Goal: Obtain resource: Obtain resource

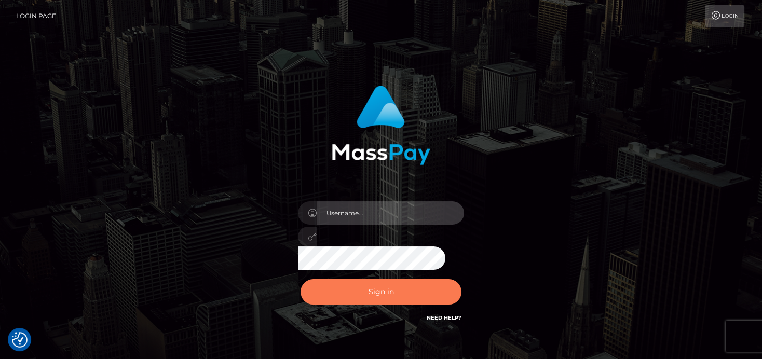
type input "denise"
click at [326, 291] on button "Sign in" at bounding box center [381, 291] width 161 height 25
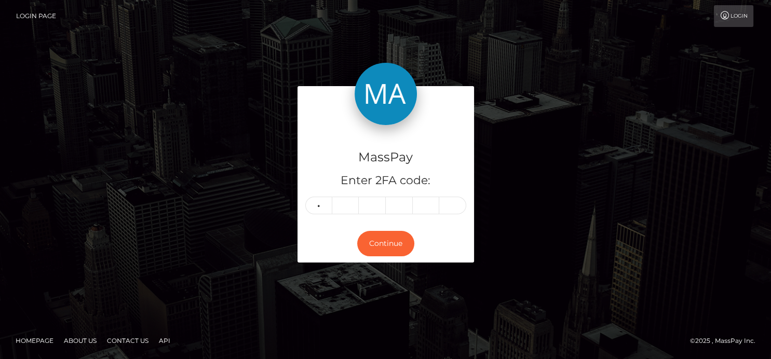
type input "3"
type input "1"
type input "8"
type input "0"
type input "3"
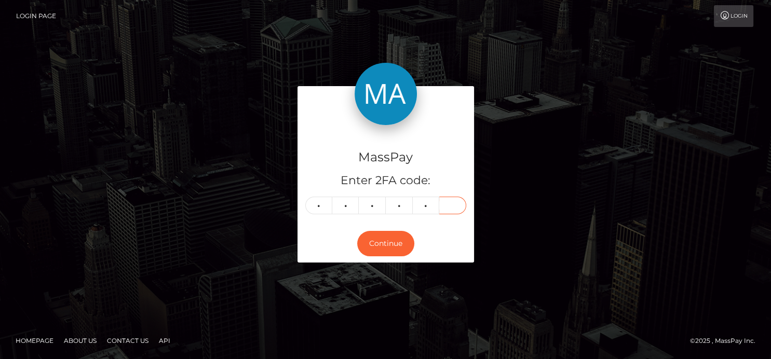
type input "4"
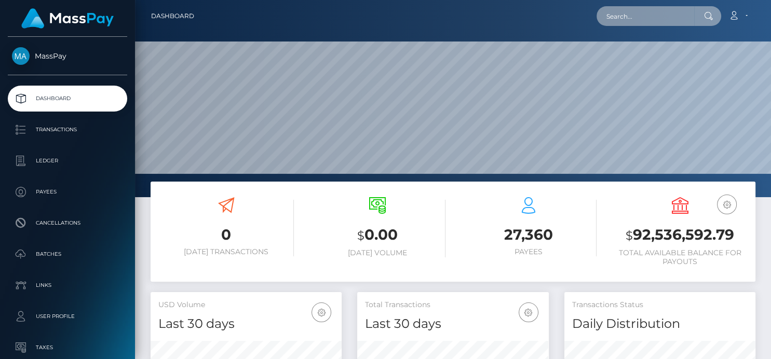
scroll to position [307, 191]
click at [623, 26] on div "Loading... Loading... Account Edit Profile Logout" at bounding box center [478, 16] width 552 height 22
click at [622, 21] on input "text" at bounding box center [645, 16] width 98 height 20
paste input "[EMAIL_ADDRESS][DOMAIN_NAME]"
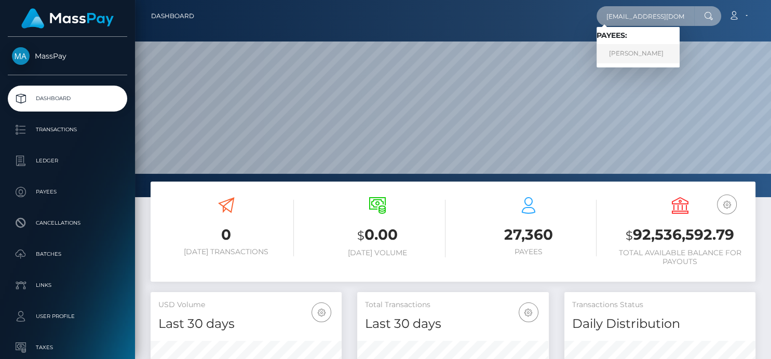
type input "[EMAIL_ADDRESS][DOMAIN_NAME]"
click at [647, 52] on link "HORATIO BANCROFT WILLIAMS" at bounding box center [637, 53] width 83 height 19
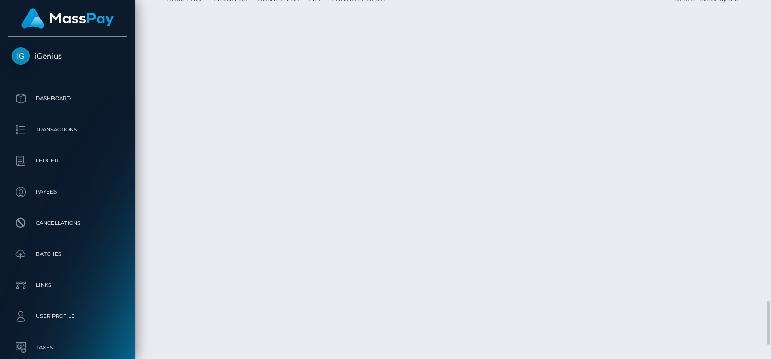
scroll to position [125, 191]
drag, startPoint x: 415, startPoint y: 261, endPoint x: 452, endPoint y: 259, distance: 36.9
copy td "1312249072"
drag, startPoint x: 453, startPoint y: 209, endPoint x: 415, endPoint y: 208, distance: 38.4
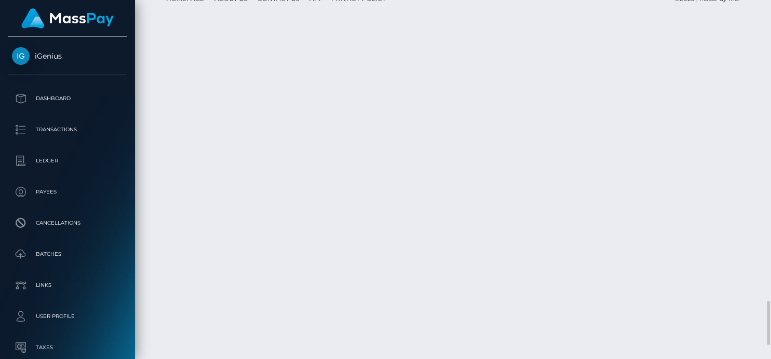
copy td "1313733842"
drag, startPoint x: 457, startPoint y: 122, endPoint x: 413, endPoint y: 126, distance: 44.7
copy td "1314863930"
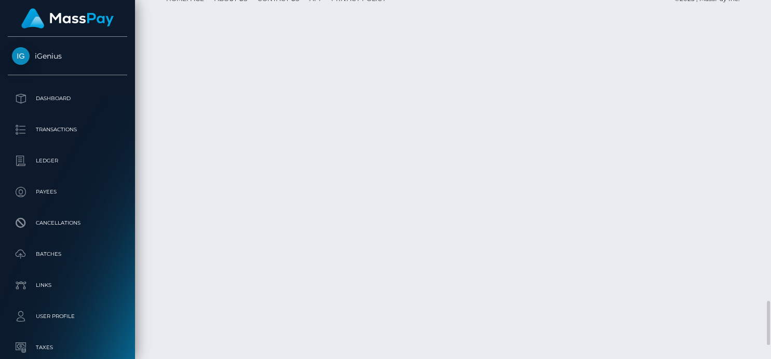
drag, startPoint x: 451, startPoint y: 74, endPoint x: 415, endPoint y: 76, distance: 35.4
copy td "1317133612"
drag, startPoint x: 456, startPoint y: 258, endPoint x: 413, endPoint y: 261, distance: 42.7
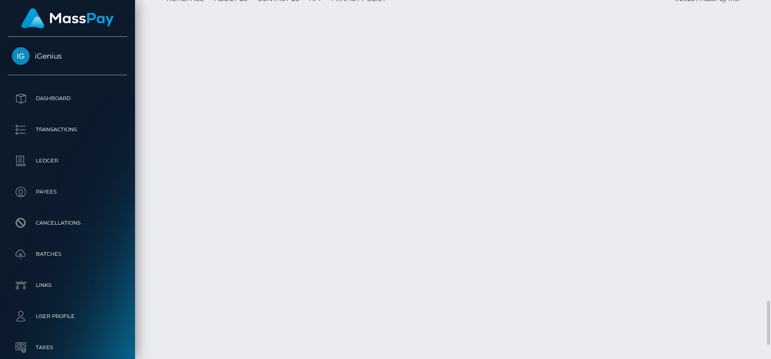
copy td "1312249072"
drag, startPoint x: 451, startPoint y: 208, endPoint x: 436, endPoint y: 209, distance: 14.6
drag, startPoint x: 456, startPoint y: 211, endPoint x: 413, endPoint y: 211, distance: 42.6
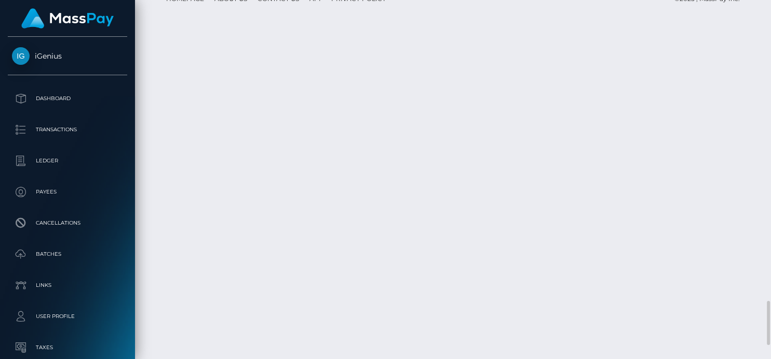
copy td "1313733842"
drag, startPoint x: 455, startPoint y: 121, endPoint x: 413, endPoint y: 121, distance: 42.6
copy td "1314863930"
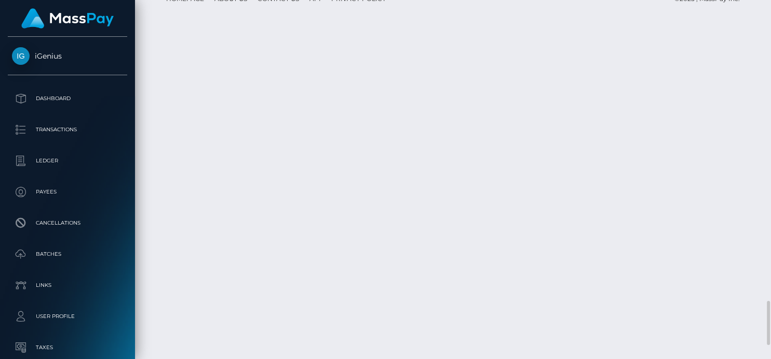
drag, startPoint x: 451, startPoint y: 74, endPoint x: 414, endPoint y: 74, distance: 36.3
copy td "1317133612"
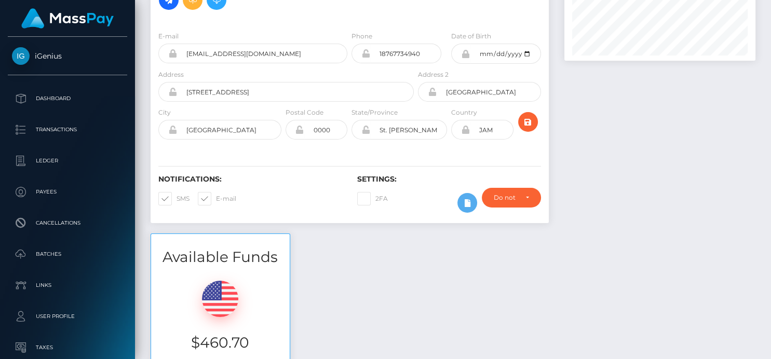
scroll to position [0, 0]
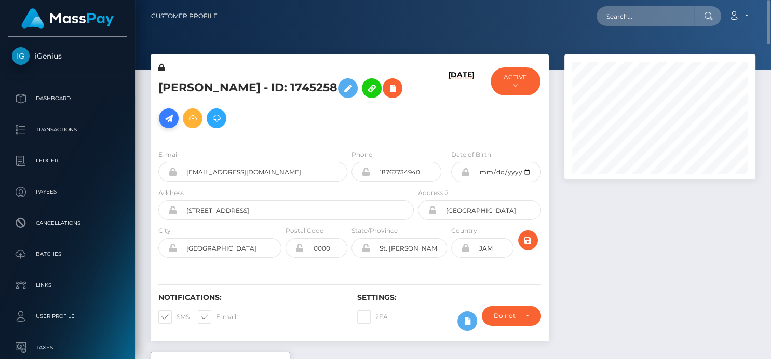
click at [175, 112] on icon at bounding box center [168, 118] width 12 height 13
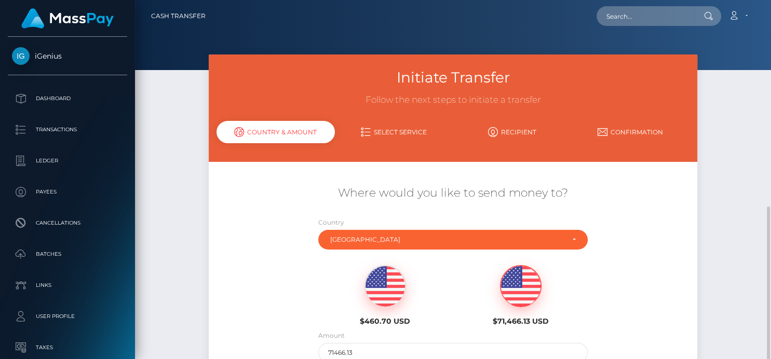
scroll to position [118, 0]
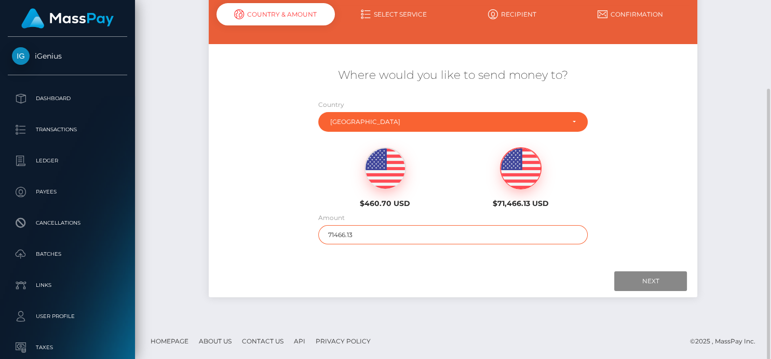
drag, startPoint x: 365, startPoint y: 238, endPoint x: 179, endPoint y: 263, distance: 188.1
click at [180, 263] on div "Initiate Transfer Follow the next steps to initiate a transfer Country & Amount…" at bounding box center [453, 130] width 636 height 387
type input "400"
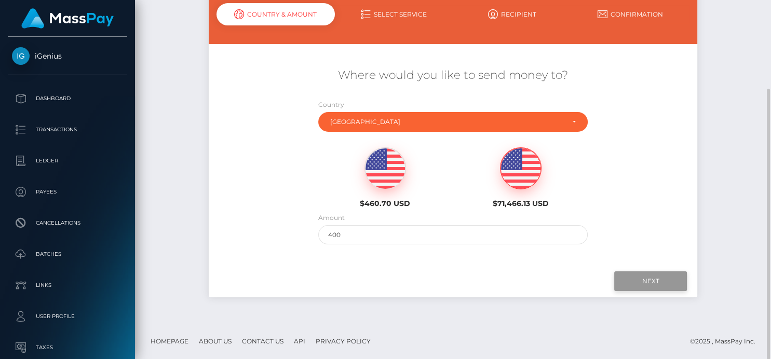
click at [637, 282] on input "Next" at bounding box center [650, 281] width 73 height 20
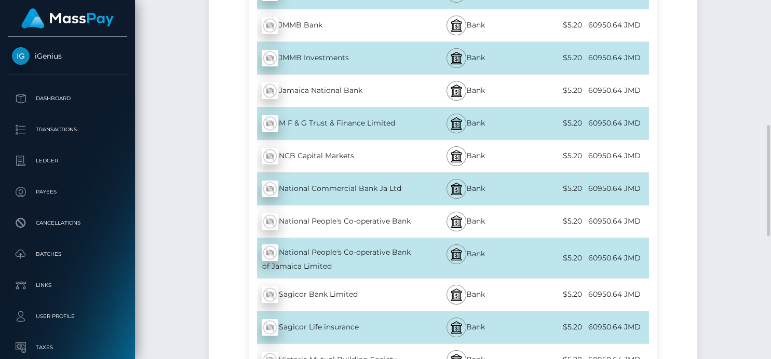
scroll to position [465, 0]
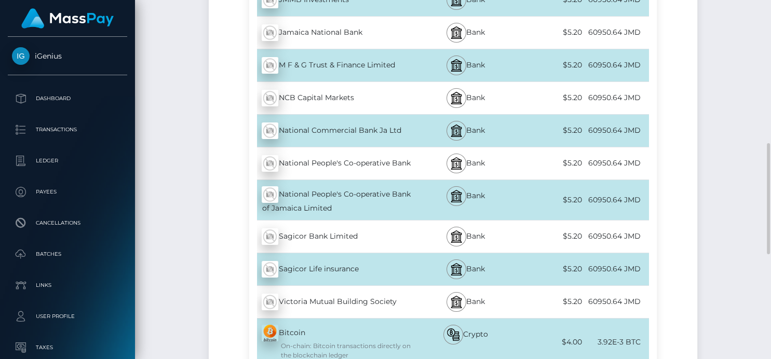
click at [325, 126] on div "National Commercial Bank Ja Ltd - JMD" at bounding box center [332, 130] width 166 height 29
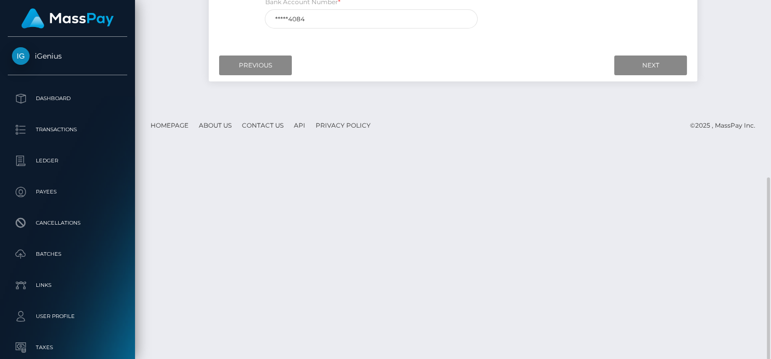
scroll to position [175, 0]
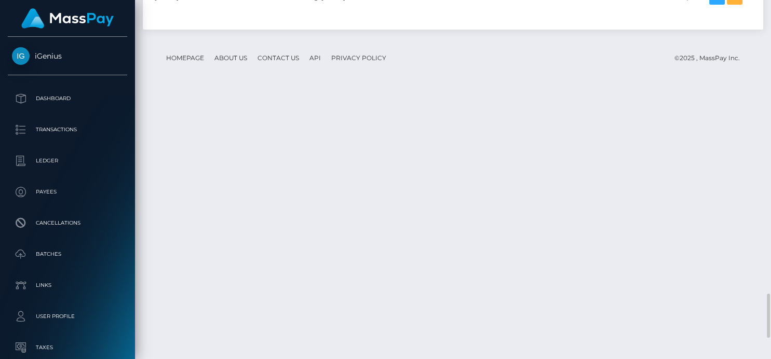
scroll to position [125, 191]
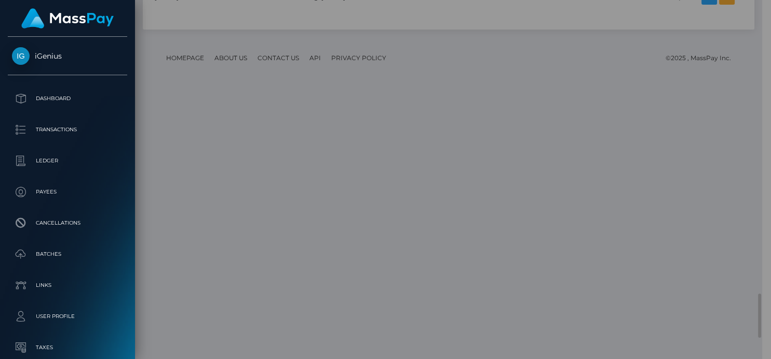
scroll to position [518900, 518836]
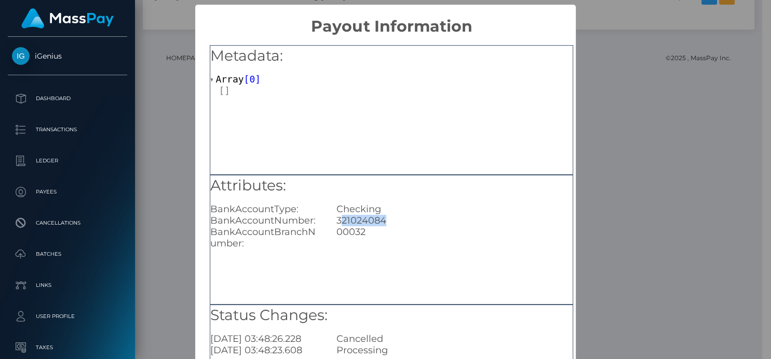
drag, startPoint x: 393, startPoint y: 220, endPoint x: 339, endPoint y: 220, distance: 54.0
click at [339, 220] on div "321024084" at bounding box center [455, 220] width 252 height 11
click at [662, 85] on div "× Payout Information Metadata: Array [ 0 ] Attributes: BankAccountType: Checkin…" at bounding box center [385, 179] width 771 height 359
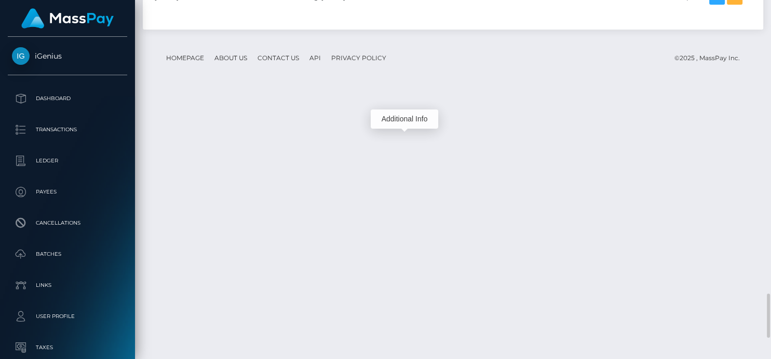
scroll to position [125, 191]
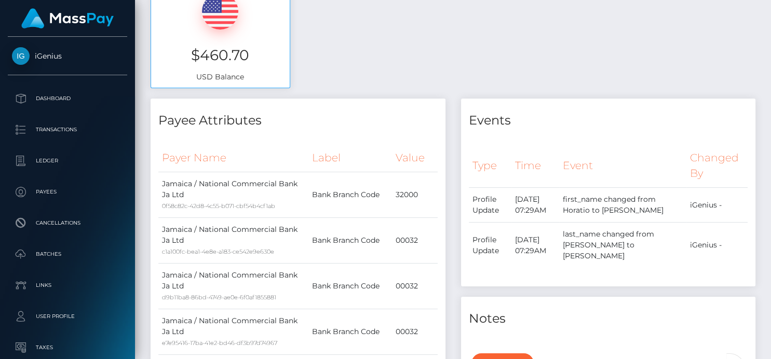
scroll to position [0, 0]
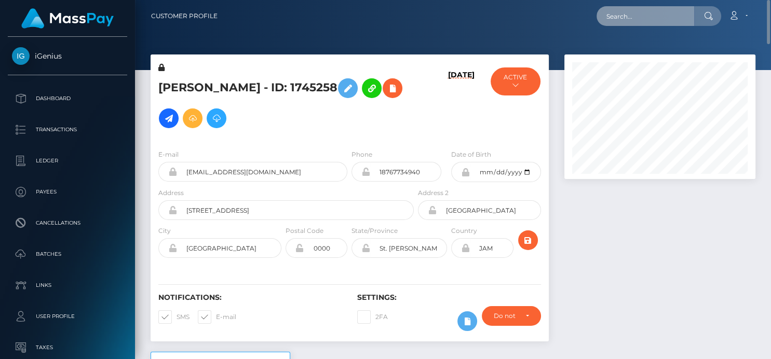
click at [625, 17] on input "text" at bounding box center [645, 16] width 98 height 20
paste input "fiorellamarco49@gmail.com"
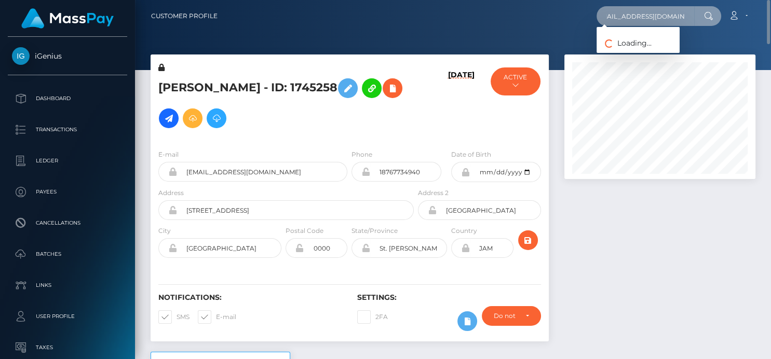
type input "fiorellamarco49@gmail.com"
click at [634, 15] on input "fiorellamarco49@gmail.com" at bounding box center [645, 16] width 98 height 20
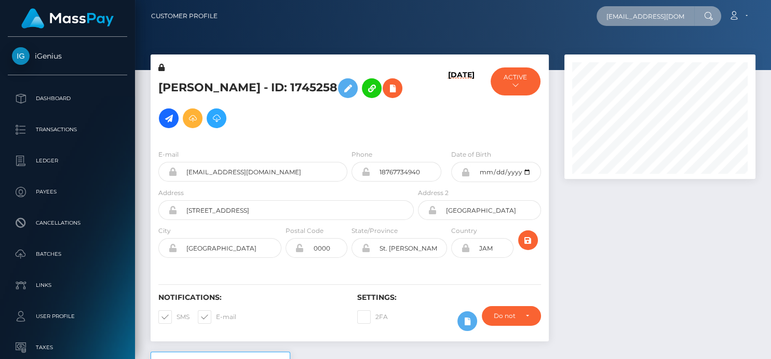
scroll to position [0, 11]
drag, startPoint x: 603, startPoint y: 16, endPoint x: 770, endPoint y: -13, distance: 169.6
click at [770, 0] on html "iGenius Dashboard Transactions Ledger Payees Cancellations Links" at bounding box center [385, 179] width 771 height 359
paste input "Fioremarco49@gmail.com"
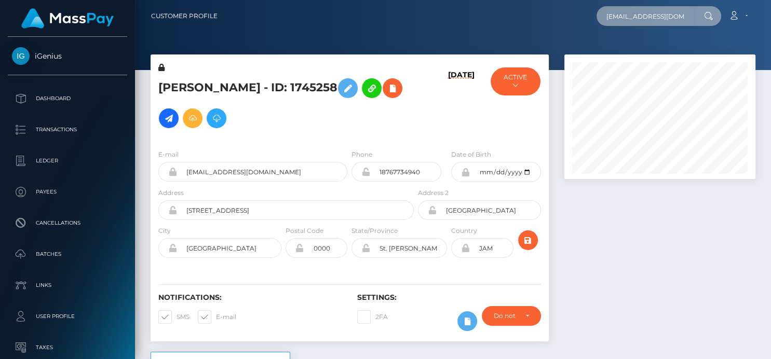
scroll to position [0, 6]
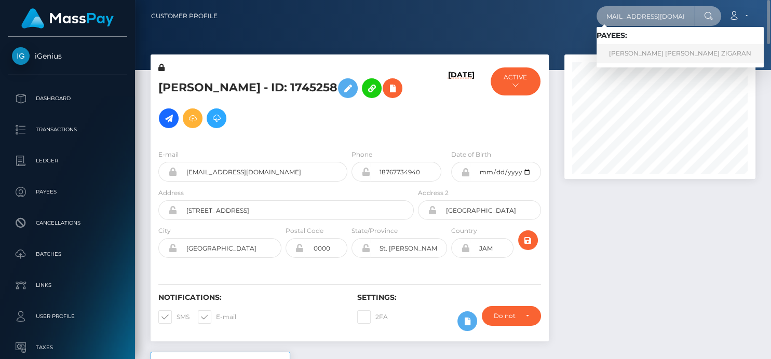
type input "Fioremarco49@gmail.com"
click at [613, 55] on link "FIORELLA SOL MARCO LOPEZ ZIGARAN" at bounding box center [679, 53] width 167 height 19
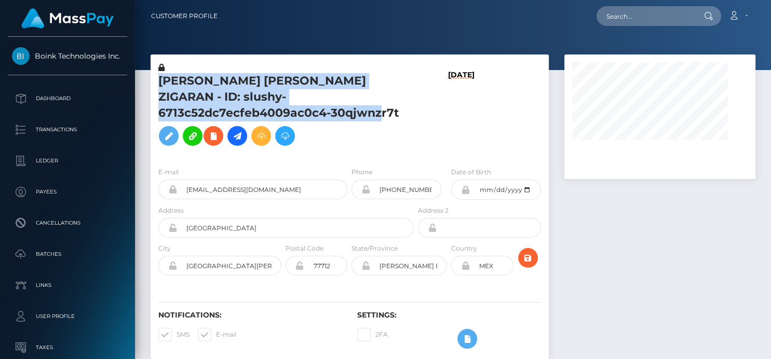
click at [224, 114] on div "[PERSON_NAME] [PERSON_NAME] ZIGARAN - ID: slushy-6713c52dc7ecfeb4009ac0c4-30qjw…" at bounding box center [283, 110] width 265 height 97
copy h5 "FIORELLA SOL MARCO LOPEZ ZIGARAN - ID: slushy-6713c52dc7ecfeb4009ac0c4-30qjwnzr…"
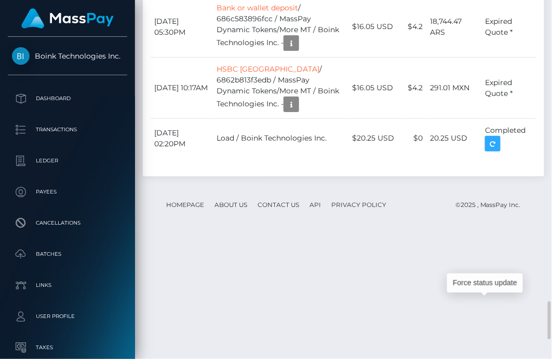
scroll to position [125, 118]
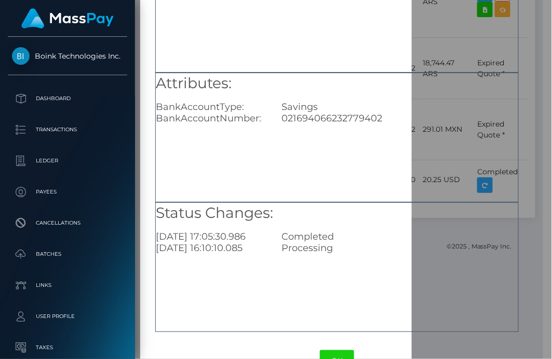
scroll to position [134, 0]
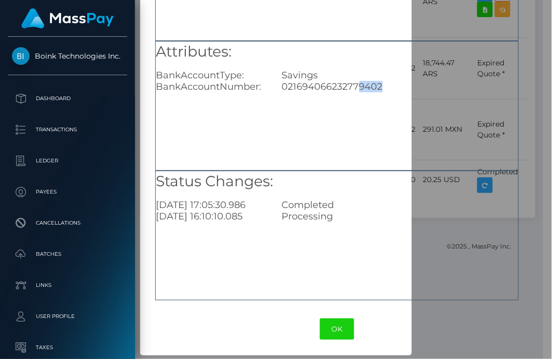
drag, startPoint x: 383, startPoint y: 90, endPoint x: 355, endPoint y: 90, distance: 27.5
click at [355, 90] on div "021694066232779402" at bounding box center [400, 86] width 252 height 11
copy div "9402"
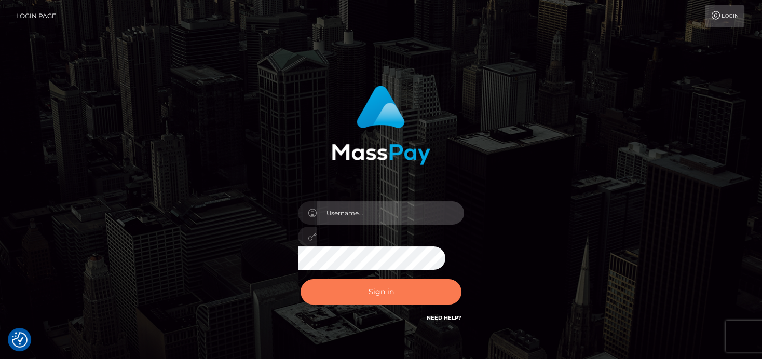
type input "[PERSON_NAME]"
click at [324, 287] on button "Sign in" at bounding box center [381, 291] width 161 height 25
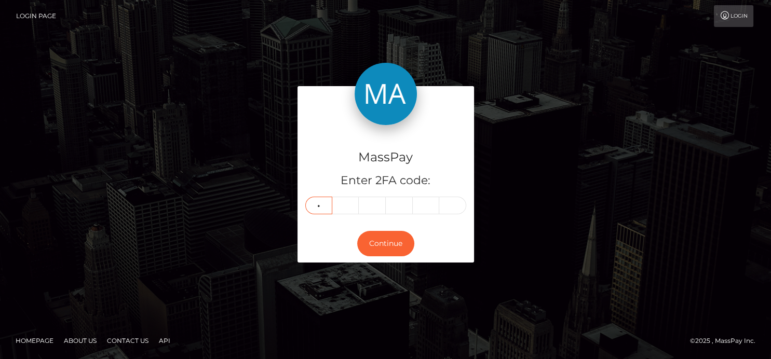
type input "9"
type input "0"
type input "3"
type input "9"
type input "1"
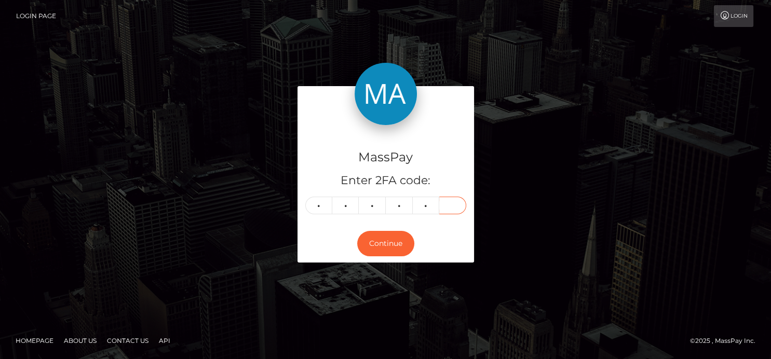
type input "0"
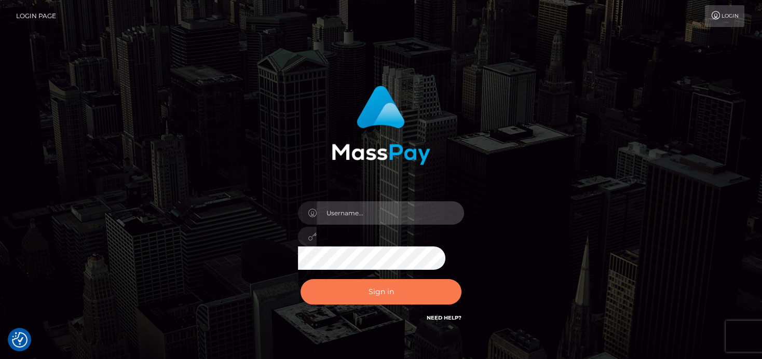
type input "denise"
click at [358, 294] on button "Sign in" at bounding box center [381, 291] width 161 height 25
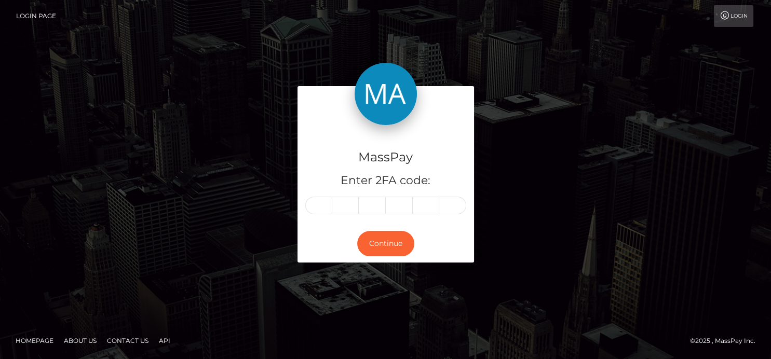
click at [318, 204] on input "text" at bounding box center [318, 206] width 27 height 18
type input "9"
type input "0"
type input "3"
type input "9"
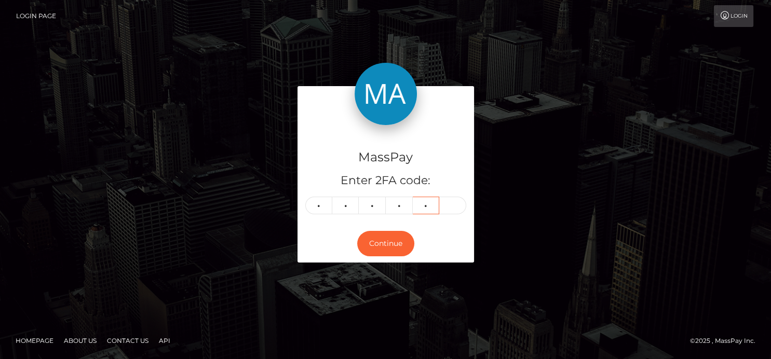
type input "1"
type input "0"
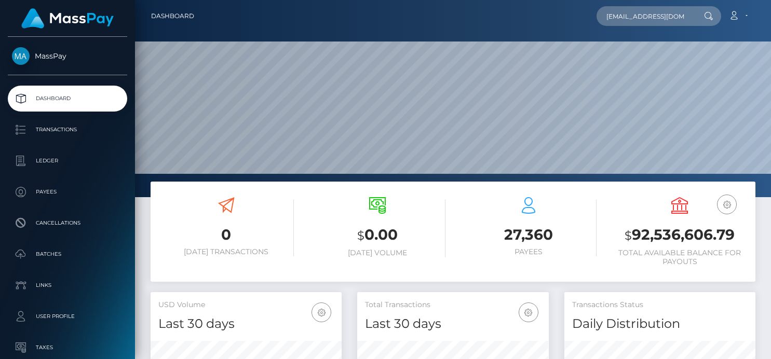
type input "[EMAIL_ADDRESS][DOMAIN_NAME]"
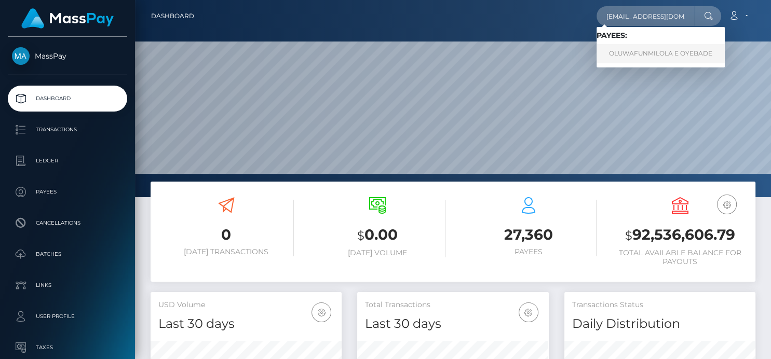
click at [625, 53] on link "OLUWAFUNMILOLA E OYEBADE" at bounding box center [660, 53] width 128 height 19
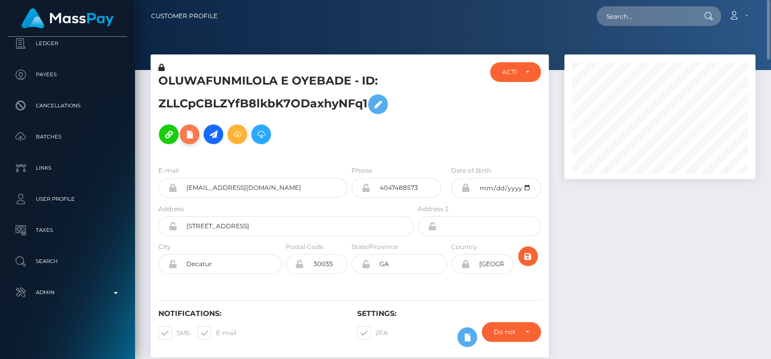
click at [190, 131] on icon at bounding box center [189, 134] width 12 height 13
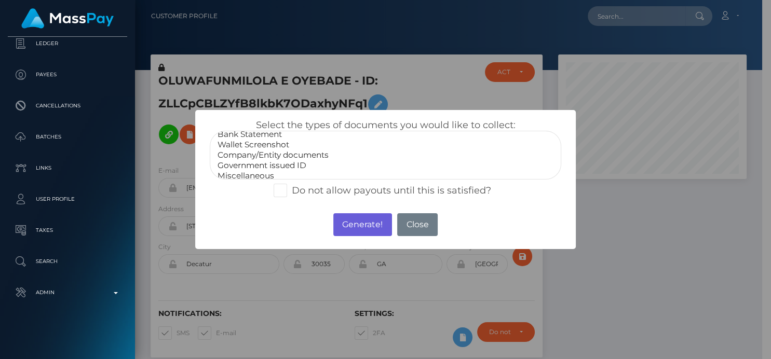
scroll to position [20, 0]
select select "Miscellaneous"
click at [255, 170] on option "Miscellaneous" at bounding box center [384, 172] width 337 height 10
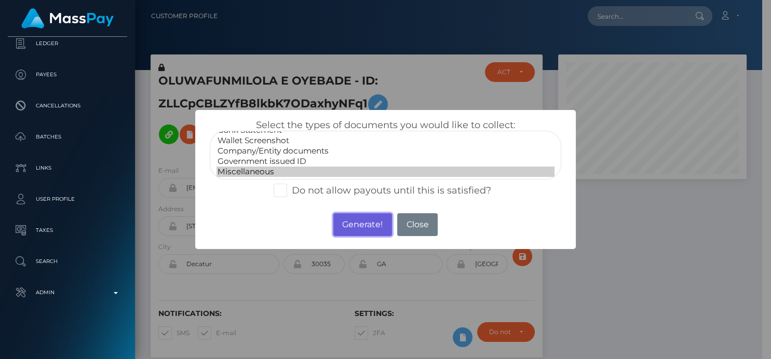
click at [368, 225] on button "Generate!" at bounding box center [362, 224] width 59 height 23
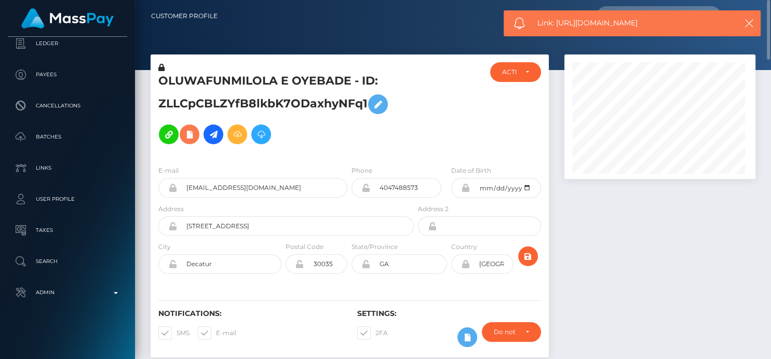
scroll to position [125, 191]
drag, startPoint x: 650, startPoint y: 22, endPoint x: 557, endPoint y: 29, distance: 93.2
click at [557, 29] on div "Link: https://l.maspay.io/ogIXt" at bounding box center [631, 23] width 257 height 26
copy span "https://l.maspay.io/ogIXt"
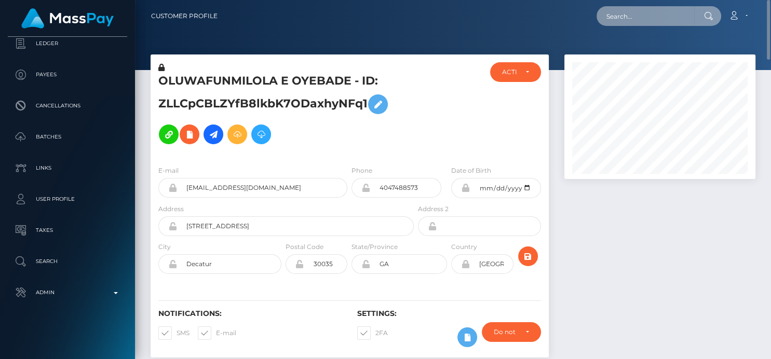
click at [623, 25] on input "text" at bounding box center [645, 16] width 98 height 20
paste input "bizwithjana@yahoo.com"
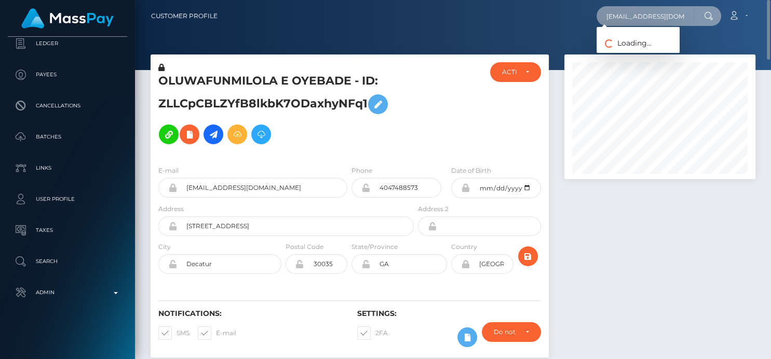
type input "bizwithjana@yahoo.com"
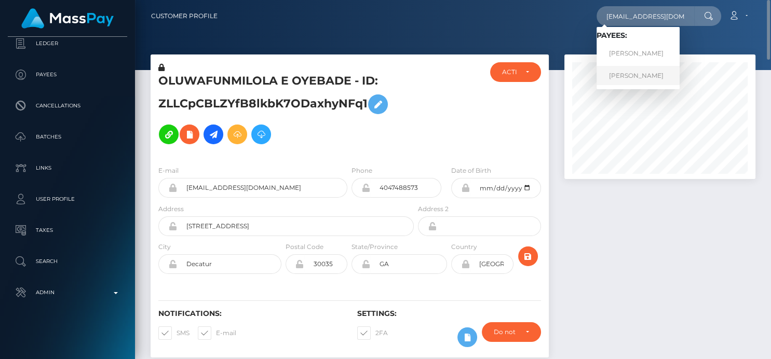
click at [615, 78] on link "Jana Covington" at bounding box center [637, 75] width 83 height 19
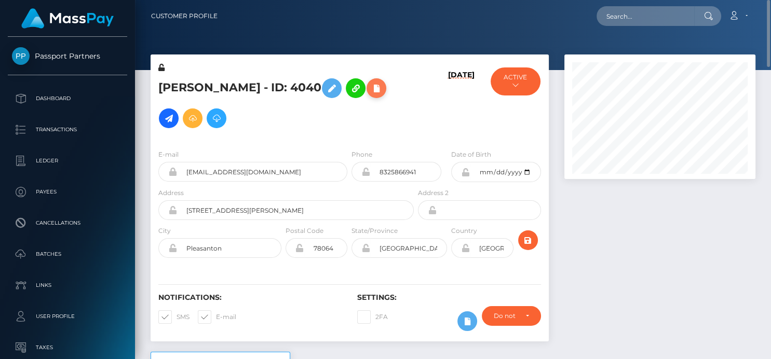
click at [374, 94] on icon at bounding box center [376, 88] width 12 height 13
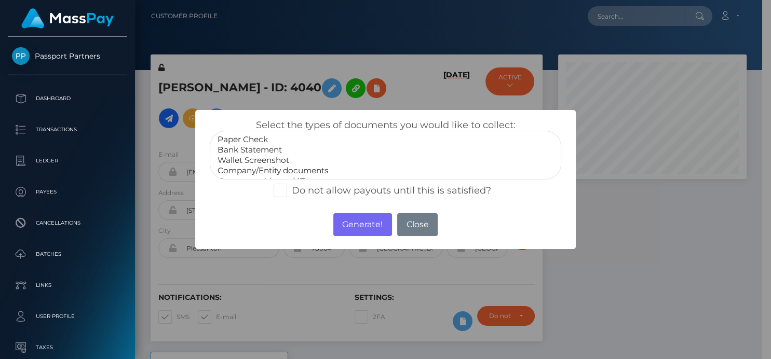
scroll to position [20, 0]
select select "Government issued ID"
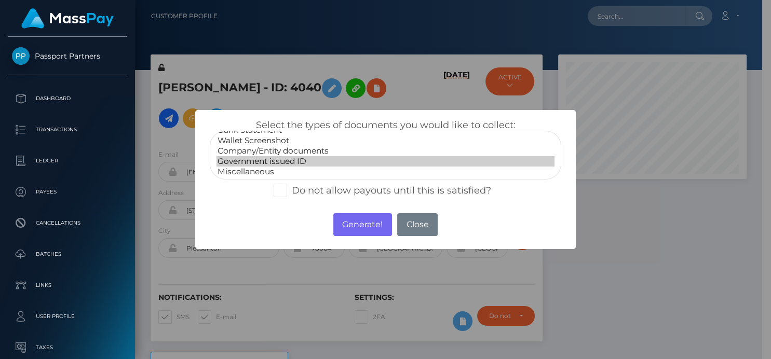
click at [274, 161] on option "Government issued ID" at bounding box center [384, 161] width 337 height 10
click at [350, 221] on button "Generate!" at bounding box center [362, 224] width 59 height 23
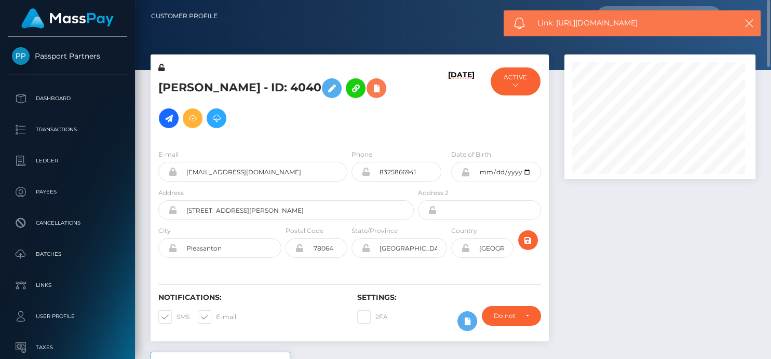
scroll to position [125, 191]
drag, startPoint x: 670, startPoint y: 18, endPoint x: 556, endPoint y: 32, distance: 114.0
click at [556, 32] on div "Link: https://l.maspay.io/3gICi" at bounding box center [631, 23] width 257 height 26
copy span "https://l.maspay.io/3gICi"
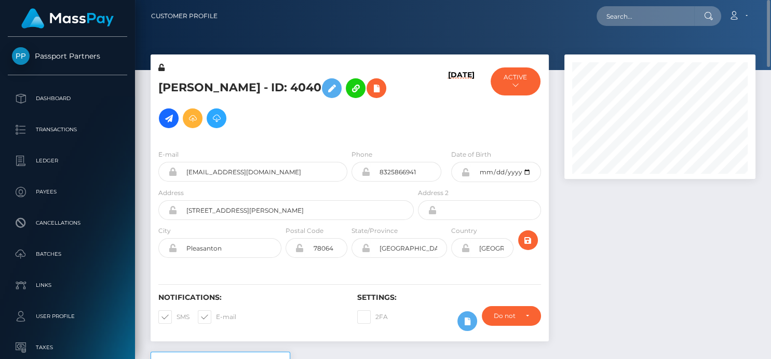
click at [622, 30] on nav "Customer Profile Loading... Loading... Account" at bounding box center [453, 16] width 636 height 32
click at [618, 19] on input "text" at bounding box center [645, 16] width 98 height 20
paste input "[EMAIL_ADDRESS][DOMAIN_NAME]"
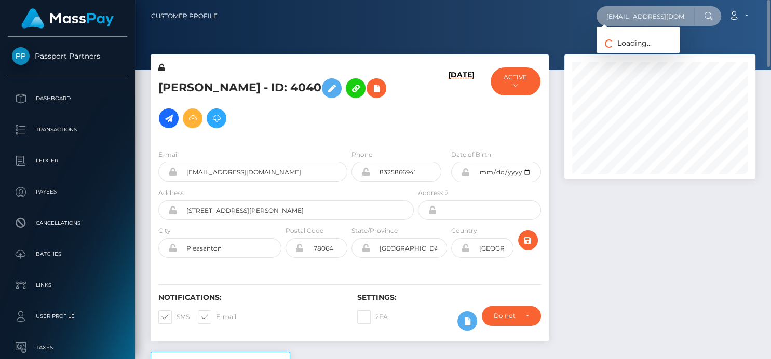
type input "[EMAIL_ADDRESS][DOMAIN_NAME]"
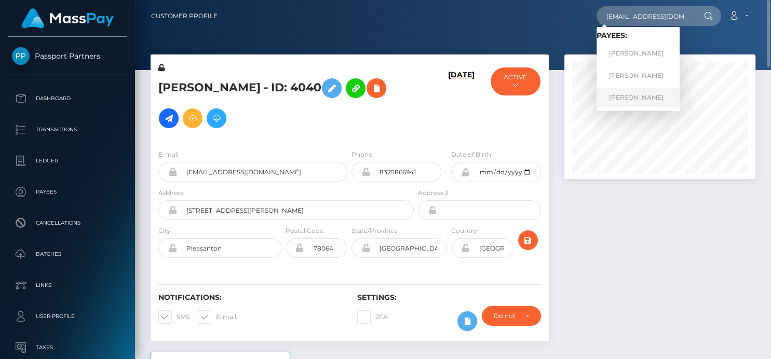
click at [619, 95] on link "[PERSON_NAME]" at bounding box center [637, 97] width 83 height 19
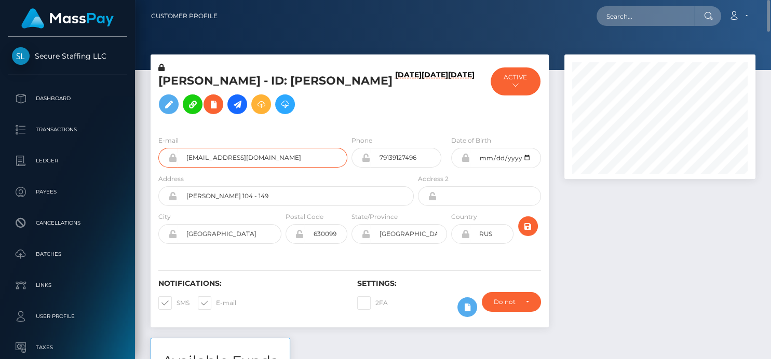
drag, startPoint x: 280, startPoint y: 161, endPoint x: 185, endPoint y: 165, distance: 94.5
click at [185, 165] on input "[EMAIL_ADDRESS][DOMAIN_NAME]" at bounding box center [262, 158] width 170 height 20
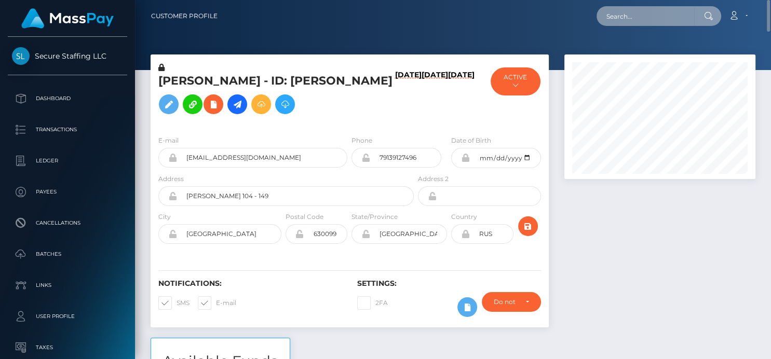
click at [632, 15] on input "text" at bounding box center [645, 16] width 98 height 20
paste input "[EMAIL_ADDRESS][DOMAIN_NAME]"
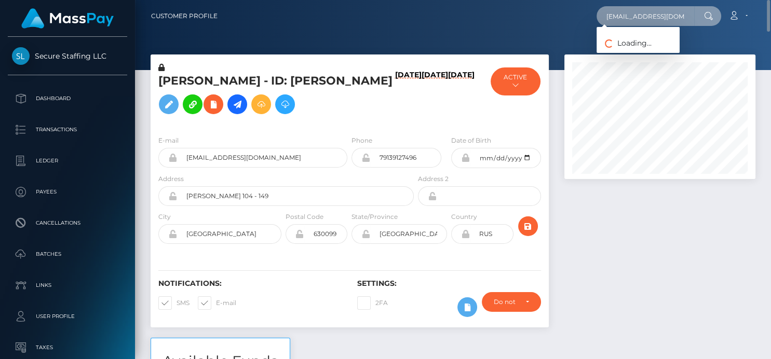
type input "[EMAIL_ADDRESS][DOMAIN_NAME]"
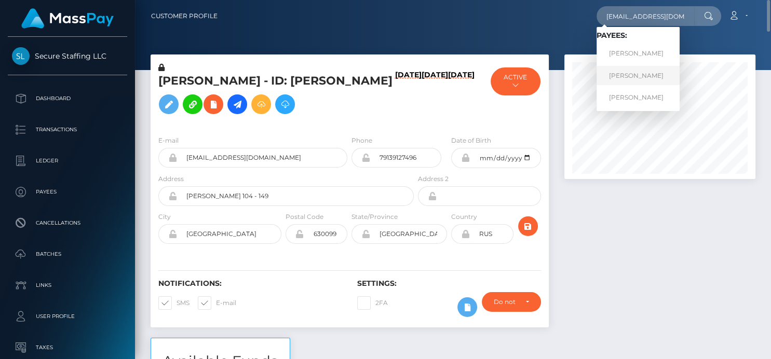
click at [631, 71] on link "[PERSON_NAME]" at bounding box center [637, 75] width 83 height 19
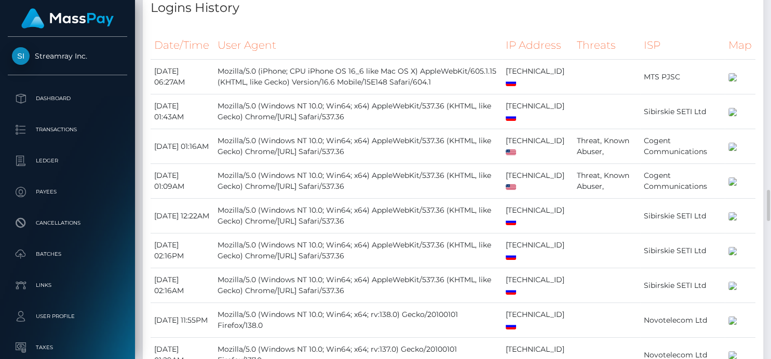
scroll to position [1502, 0]
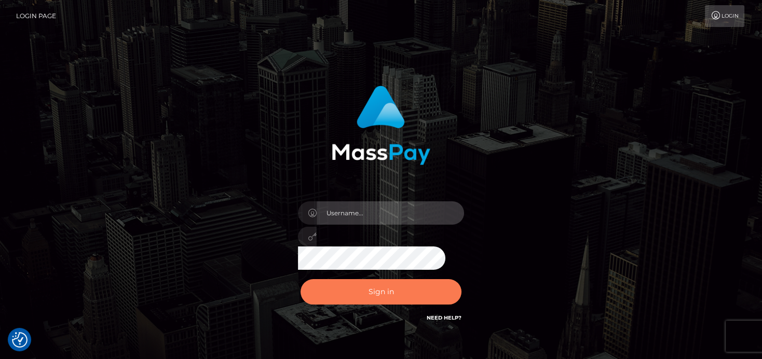
type input "denise"
click at [365, 298] on button "Sign in" at bounding box center [381, 291] width 161 height 25
type input "[PERSON_NAME]"
click at [381, 296] on button "Sign in" at bounding box center [381, 291] width 161 height 25
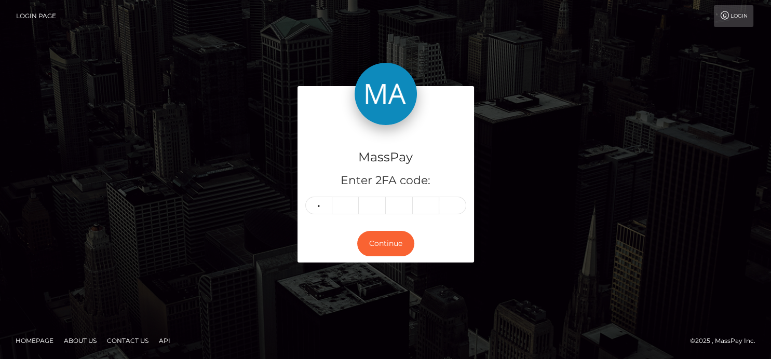
type input "3"
type input "1"
type input "4"
type input "7"
type input "6"
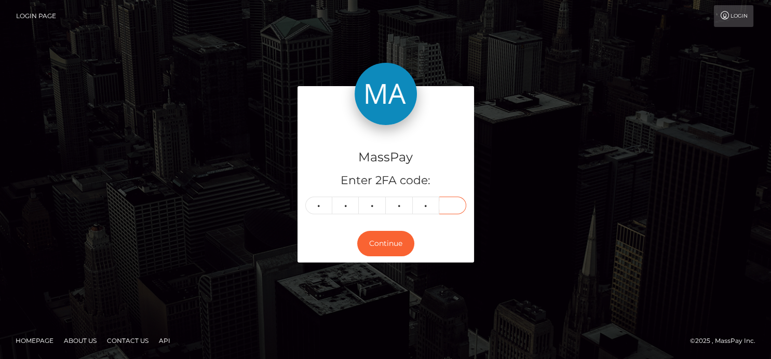
type input "1"
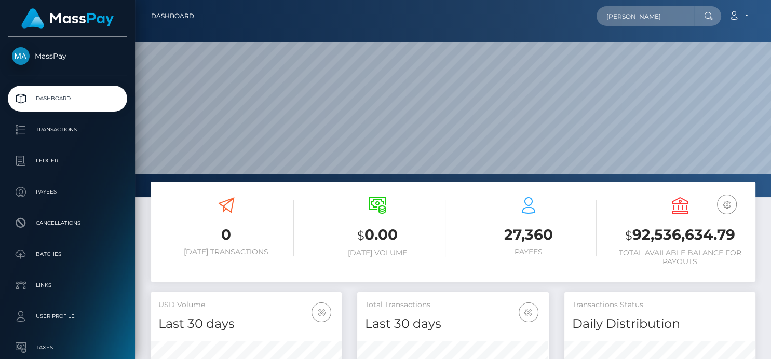
scroll to position [184, 191]
type input "[PERSON_NAME]"
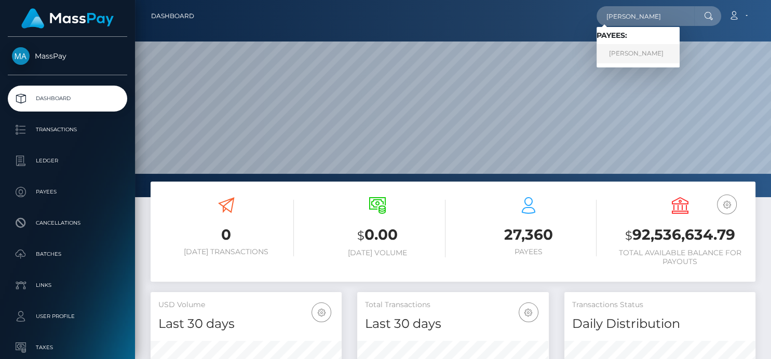
click at [611, 58] on link "LAYCEE JACKSON" at bounding box center [637, 53] width 83 height 19
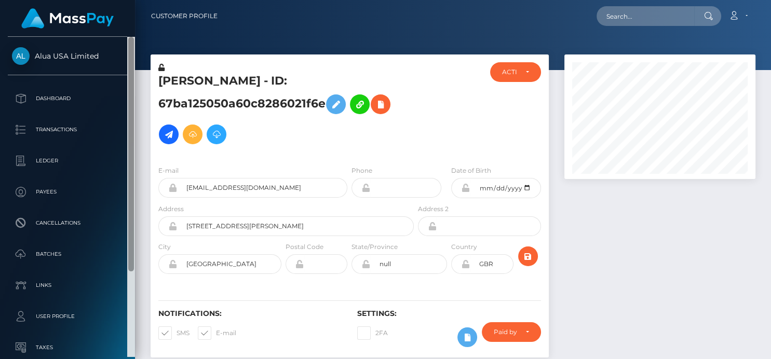
scroll to position [125, 191]
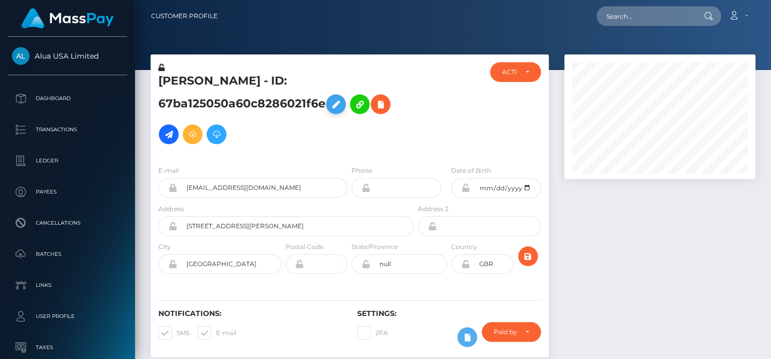
drag, startPoint x: 156, startPoint y: 104, endPoint x: 342, endPoint y: 99, distance: 186.4
click at [343, 100] on div "LAYCEE JACKSON - ID: 67ba125050a60c8286021f6e" at bounding box center [283, 109] width 265 height 95
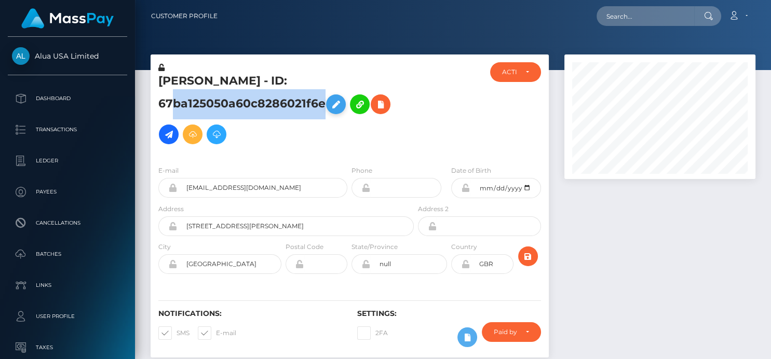
copy h5 "67ba125050a60c8286021f6e"
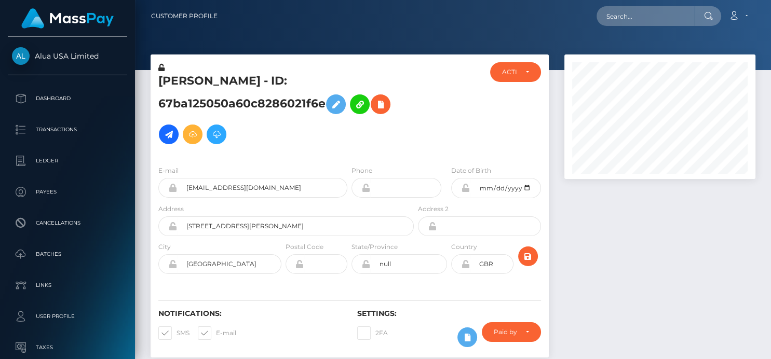
click at [159, 85] on h5 "LAYCEE JACKSON - ID: 67ba125050a60c8286021f6e" at bounding box center [283, 111] width 250 height 76
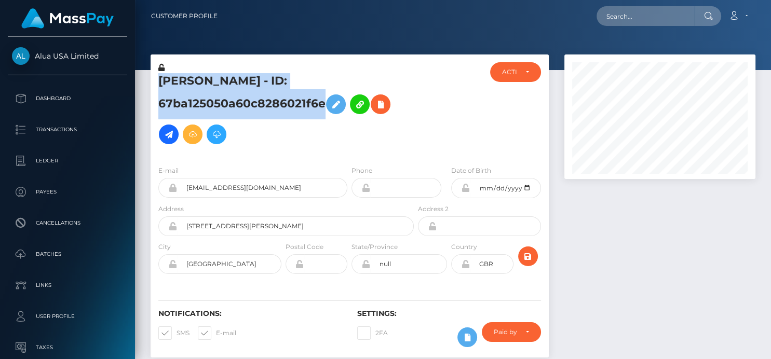
drag, startPoint x: 160, startPoint y: 81, endPoint x: 348, endPoint y: 101, distance: 188.4
click at [348, 101] on h5 "LAYCEE JACKSON - ID: 67ba125050a60c8286021f6e" at bounding box center [283, 111] width 250 height 76
copy h5 "LAYCEE JACKSON - ID: 67ba125050a60c8286021f6e"
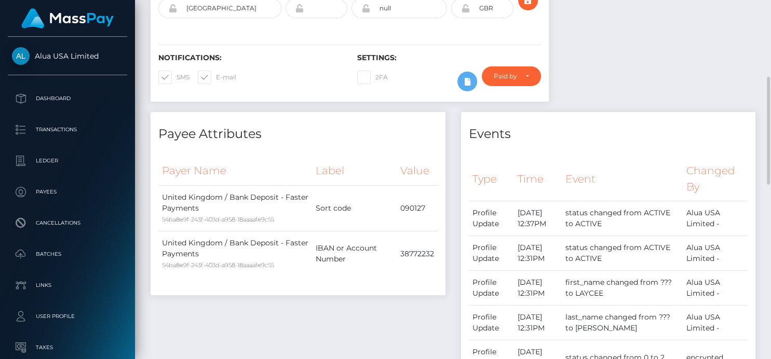
scroll to position [0, 0]
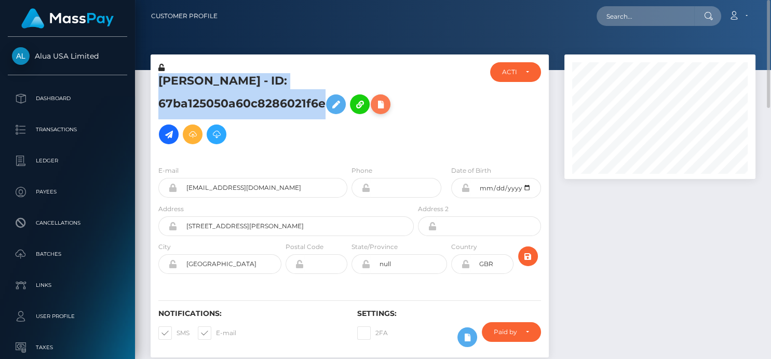
click at [379, 103] on icon at bounding box center [380, 104] width 12 height 13
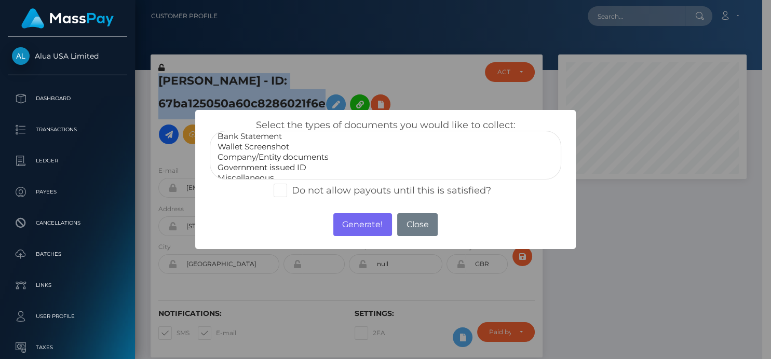
scroll to position [20, 0]
select select "Government issued ID"
click at [247, 164] on option "Government issued ID" at bounding box center [384, 161] width 337 height 10
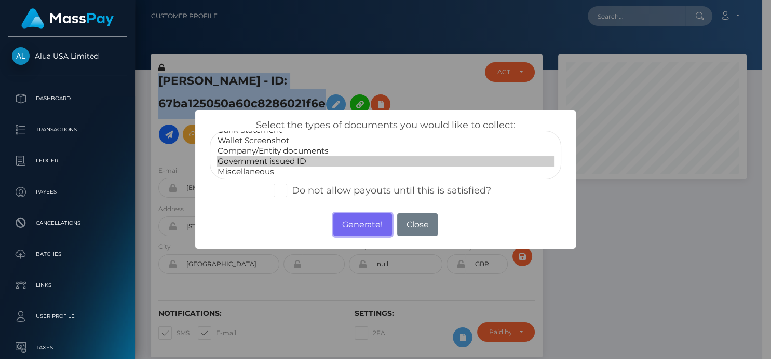
drag, startPoint x: 367, startPoint y: 226, endPoint x: 243, endPoint y: 6, distance: 252.2
click at [367, 226] on button "Generate!" at bounding box center [362, 224] width 59 height 23
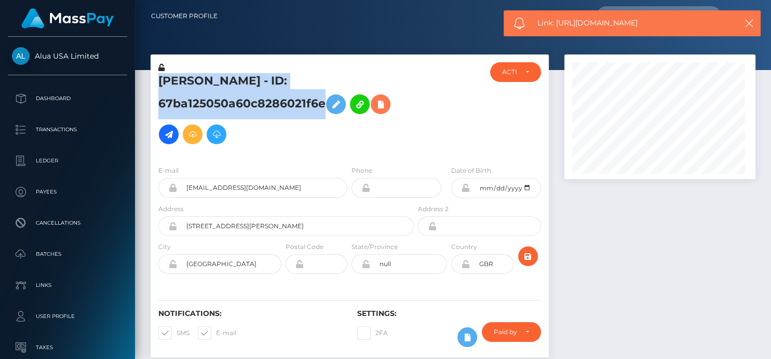
scroll to position [125, 191]
drag, startPoint x: 649, startPoint y: 21, endPoint x: 556, endPoint y: 28, distance: 93.7
click at [556, 28] on span "Link: https://l.maspay.io/PgI2d" at bounding box center [631, 23] width 189 height 11
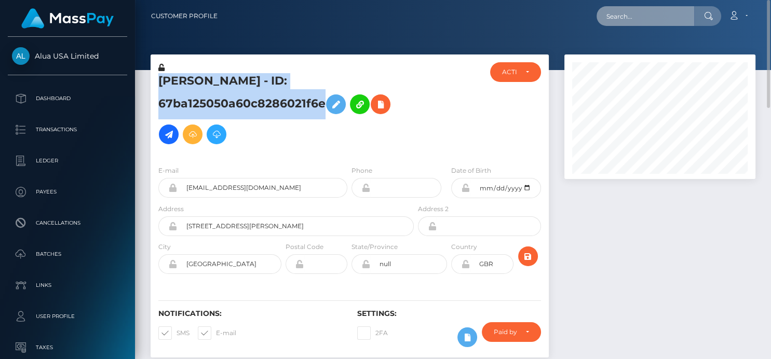
click at [620, 19] on input "text" at bounding box center [645, 16] width 98 height 20
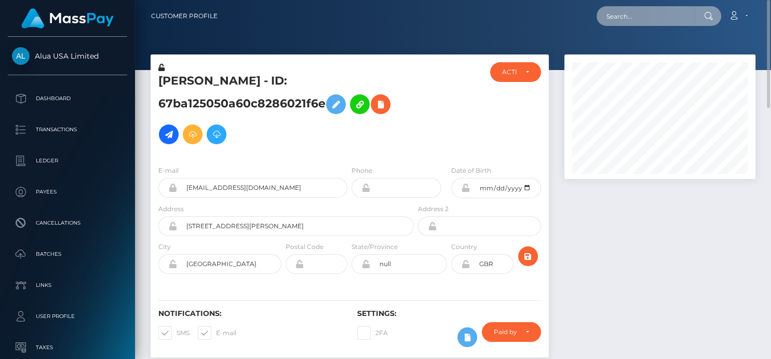
paste input "linetotieno57@gmail.com"
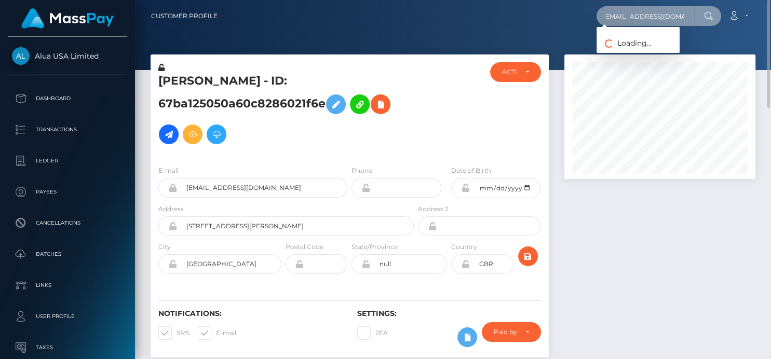
type input "linetotieno57@gmail.com"
drag, startPoint x: 599, startPoint y: 18, endPoint x: 725, endPoint y: 4, distance: 125.9
click at [725, 4] on nav "Customer Profile linetotieno57@gmail.com Loading... Loading..." at bounding box center [453, 16] width 636 height 32
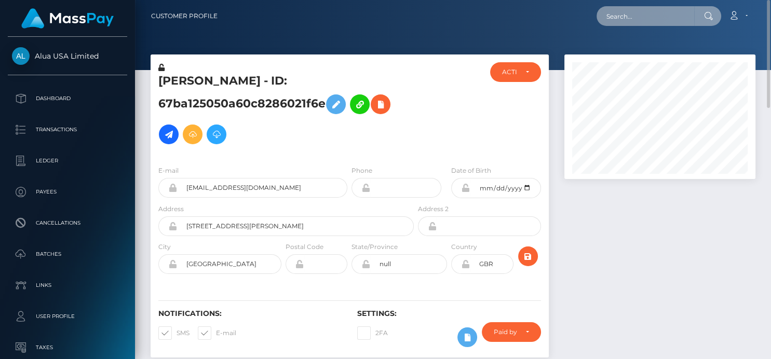
scroll to position [0, 0]
paste input "5a8532e6abb94faba057c2abc4d85356."
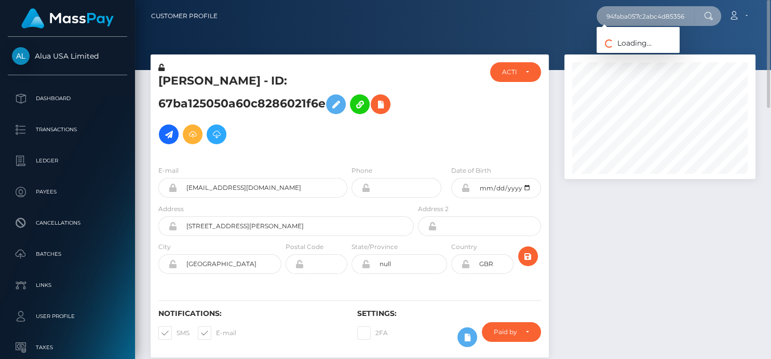
scroll to position [0, 42]
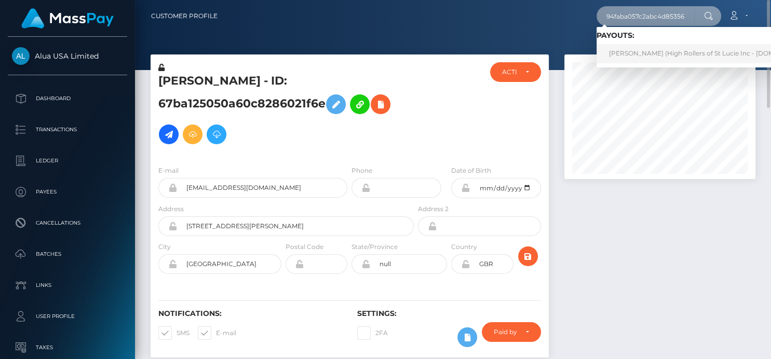
type input "5a8532e6abb94faba057c2abc4d85356"
click at [651, 56] on link "VICTOR HILDEGARDO GONZALEZ (High Rollers of St Lucie Inc - Luckyrush.io)" at bounding box center [710, 53] width 229 height 19
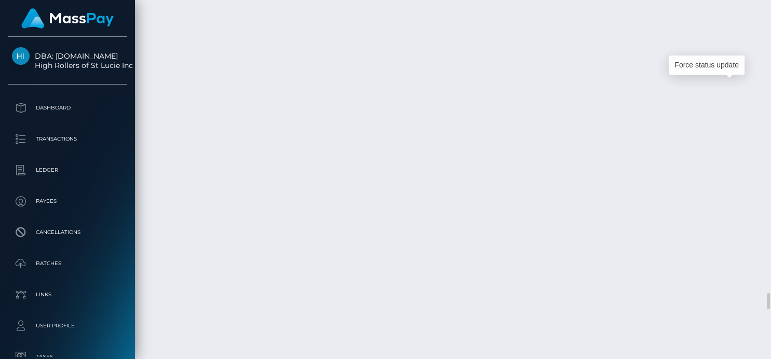
scroll to position [125, 191]
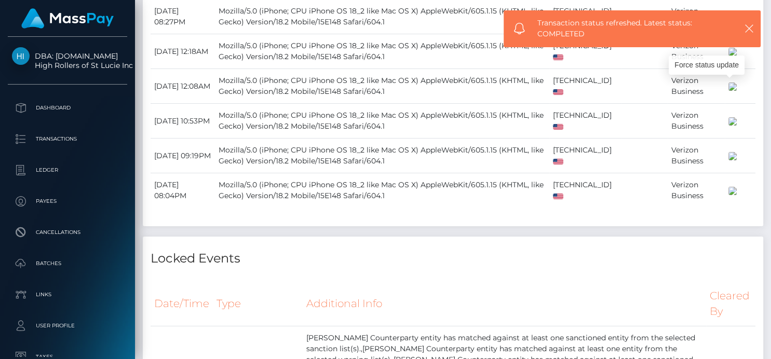
scroll to position [4041, 0]
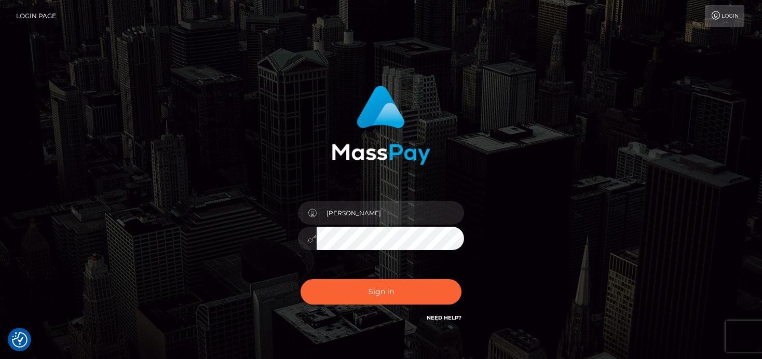
checkbox input "true"
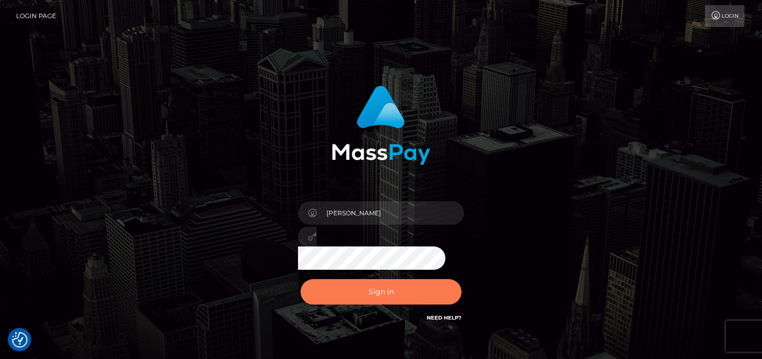
click at [368, 282] on button "Sign in" at bounding box center [381, 291] width 161 height 25
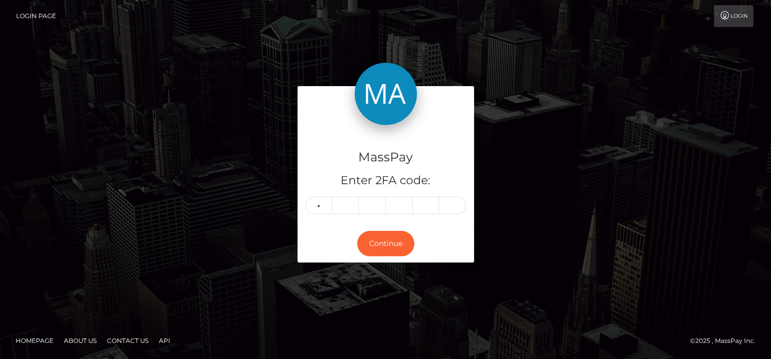
type input "7"
type input "9"
type input "3"
type input "8"
type input "3"
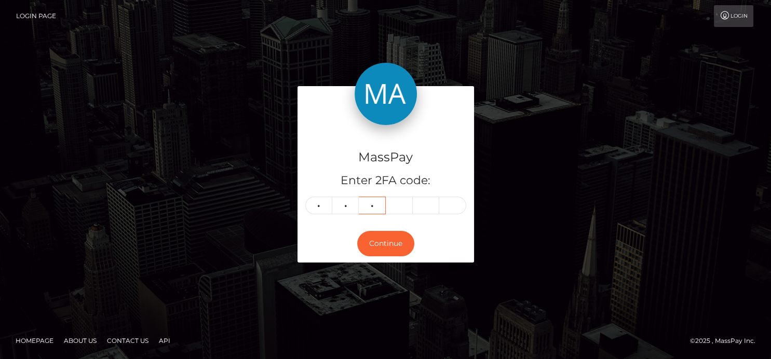
type input "9"
type input "0"
type input "1"
type input "0"
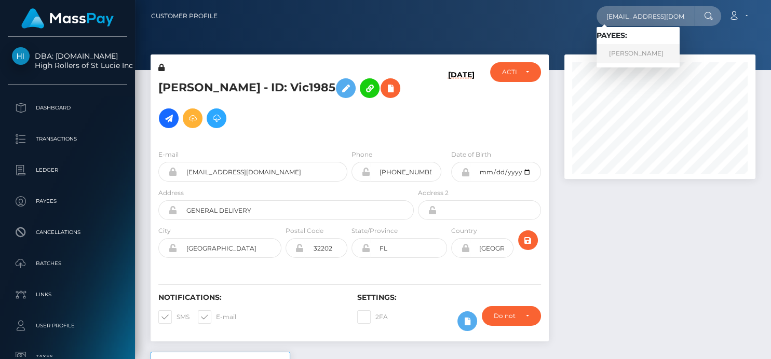
click at [615, 50] on link "MANAL BRAHIMI" at bounding box center [637, 53] width 83 height 19
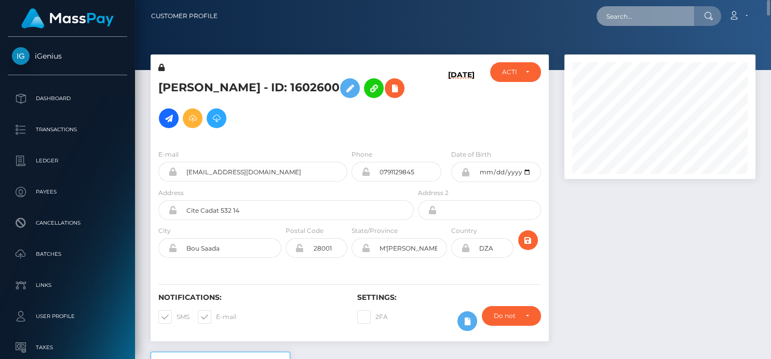
click at [612, 18] on input "text" at bounding box center [645, 16] width 98 height 20
paste input "[EMAIL_ADDRESS][DOMAIN_NAME]"
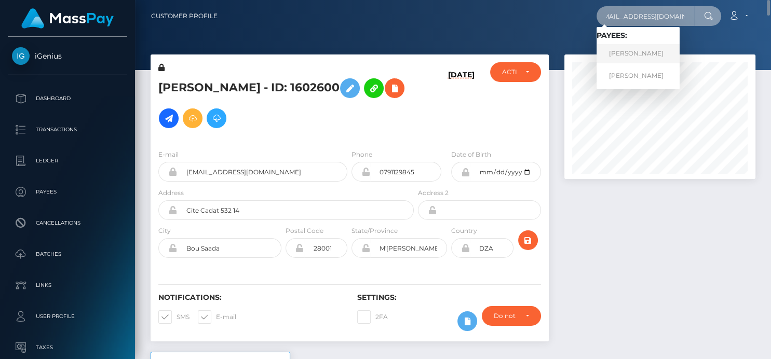
type input "[EMAIL_ADDRESS][DOMAIN_NAME]"
click at [629, 55] on link "[PERSON_NAME]" at bounding box center [637, 53] width 83 height 19
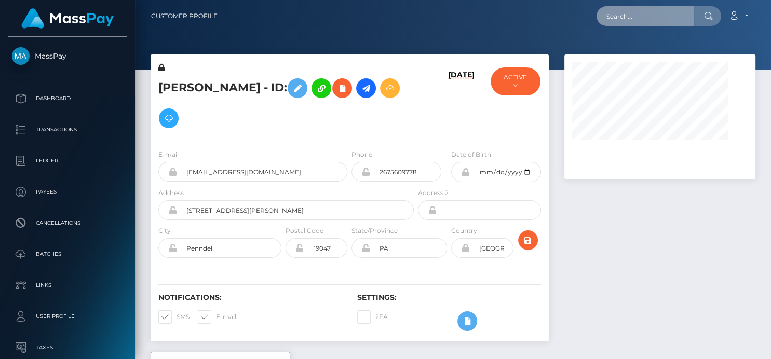
click at [645, 16] on input "text" at bounding box center [645, 16] width 98 height 20
paste input "[EMAIL_ADDRESS][DOMAIN_NAME]"
type input "[EMAIL_ADDRESS][DOMAIN_NAME]"
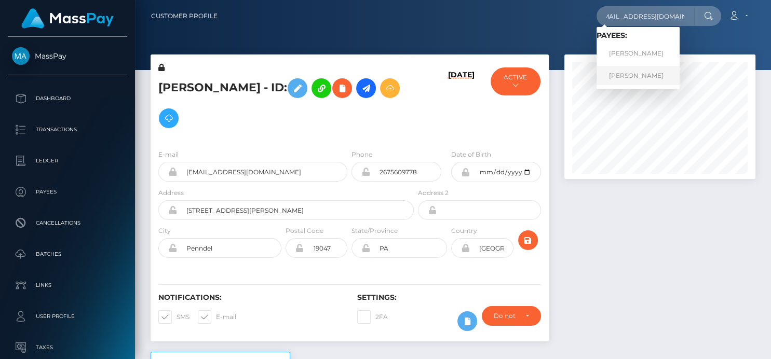
scroll to position [0, 0]
click at [618, 67] on link "[PERSON_NAME]" at bounding box center [637, 75] width 83 height 19
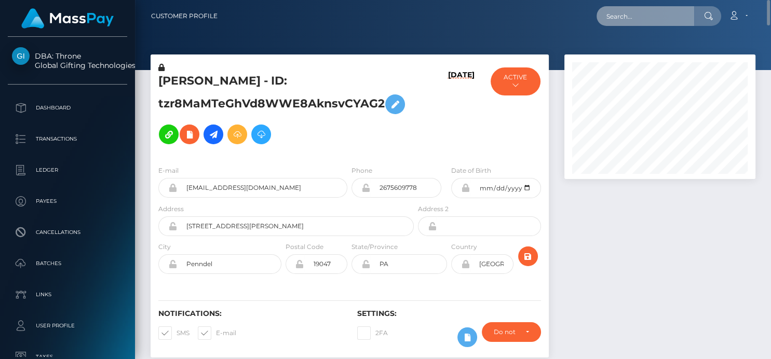
click at [605, 20] on input "text" at bounding box center [645, 16] width 98 height 20
paste input "tajzjs@gmail.com"
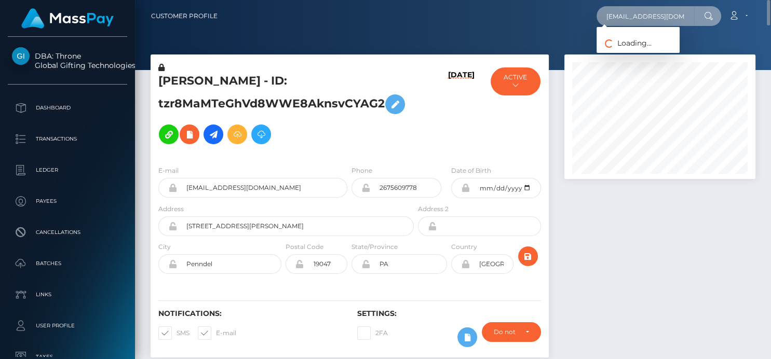
type input "tajzjs@gmail.com"
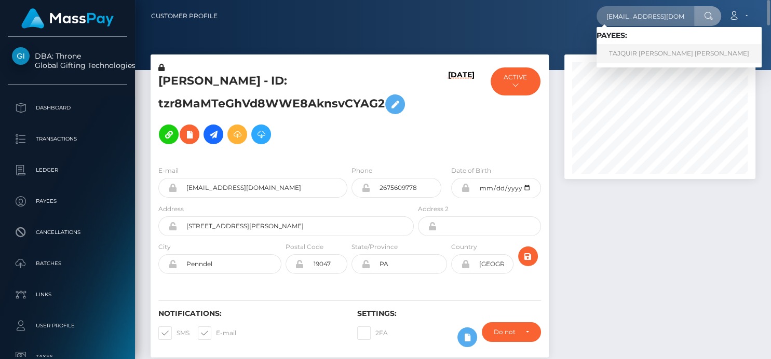
click at [629, 56] on link "TAJQUIR JOSEPH BRAHIN BICKER" at bounding box center [678, 53] width 165 height 19
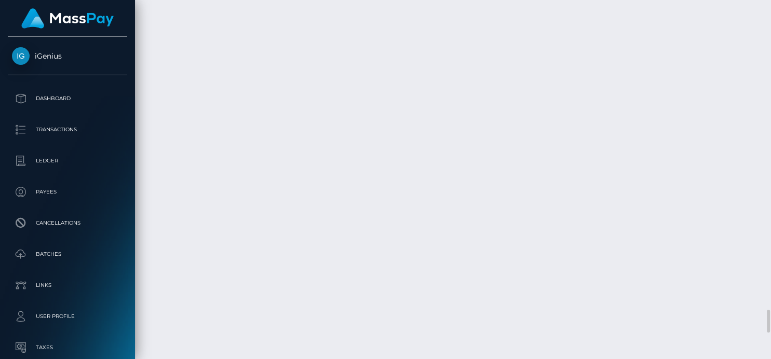
scroll to position [5139, 0]
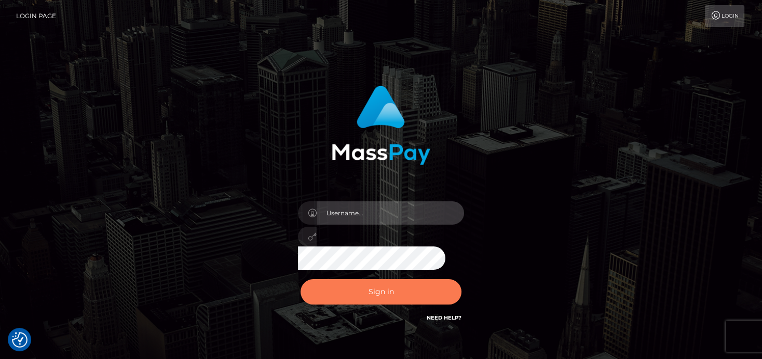
type input "[PERSON_NAME]"
drag, startPoint x: 356, startPoint y: 293, endPoint x: 358, endPoint y: 303, distance: 10.2
click at [358, 304] on button "Sign in" at bounding box center [381, 291] width 161 height 25
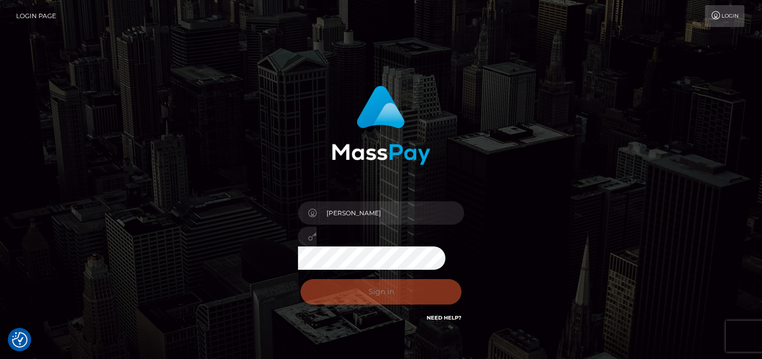
click at [357, 293] on div "Sign in Need Help?" at bounding box center [381, 296] width 182 height 46
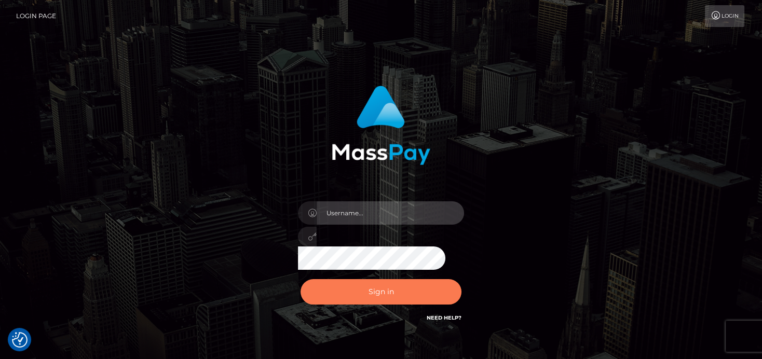
type input "[PERSON_NAME]"
click at [353, 287] on button "Sign in" at bounding box center [381, 291] width 161 height 25
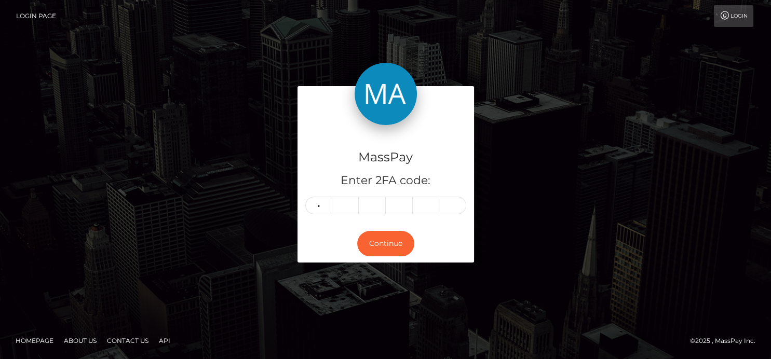
type input "2"
type input "8"
type input "2"
type input "8"
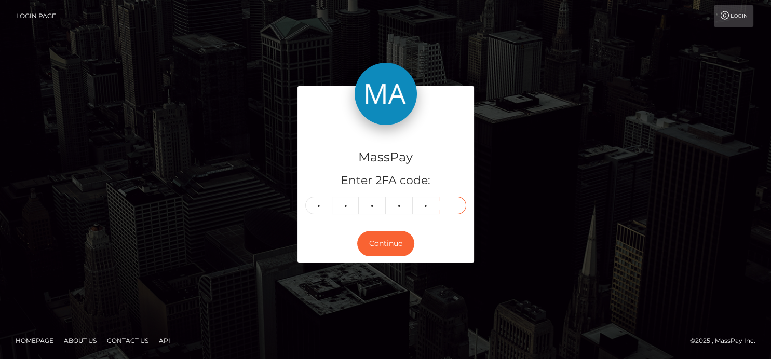
type input "0"
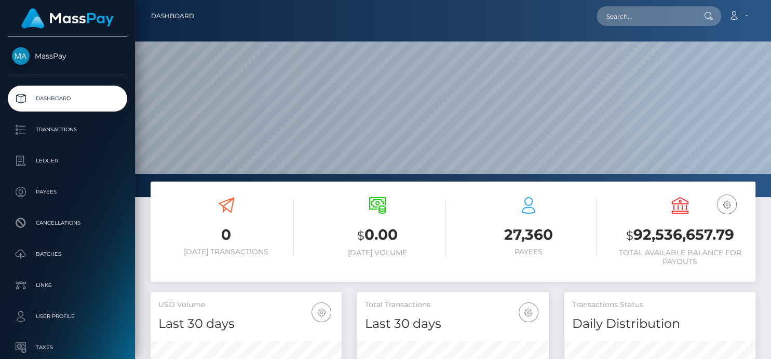
scroll to position [184, 191]
click at [612, 14] on input "text" at bounding box center [645, 16] width 98 height 20
paste input "[EMAIL_ADDRESS][DOMAIN_NAME]"
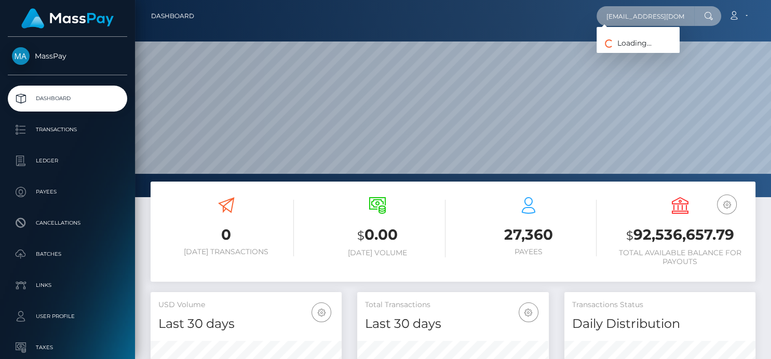
type input "[EMAIL_ADDRESS][DOMAIN_NAME]"
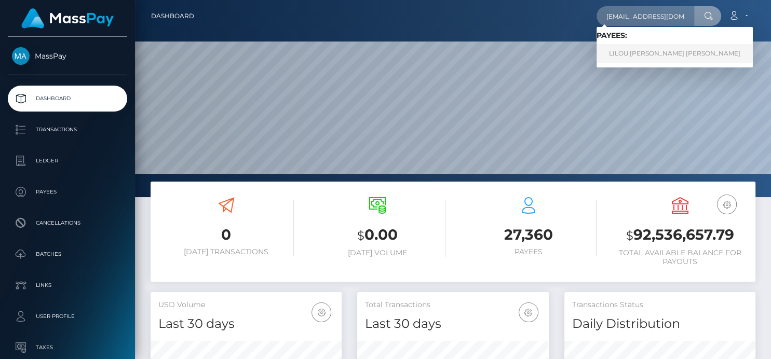
click at [618, 47] on link "LILOU [PERSON_NAME] [PERSON_NAME]" at bounding box center [674, 53] width 156 height 19
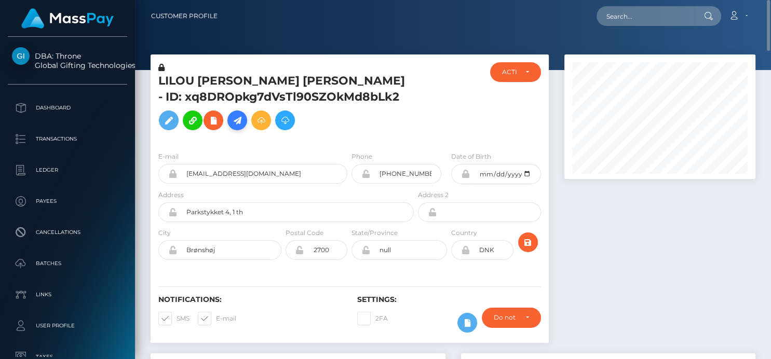
click at [231, 127] on icon at bounding box center [237, 120] width 12 height 13
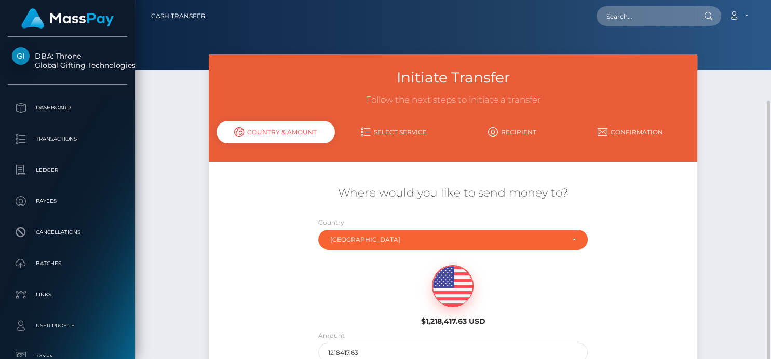
scroll to position [118, 0]
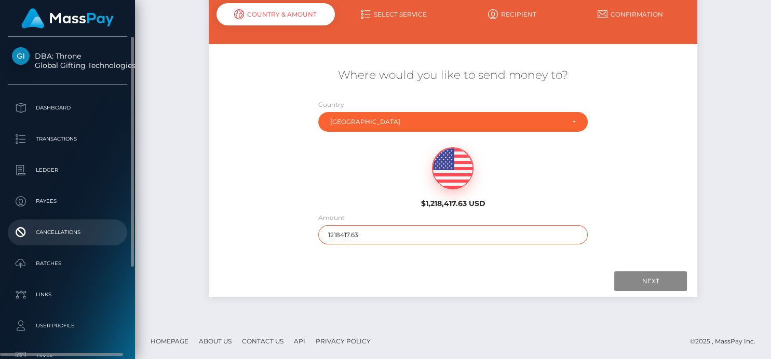
drag, startPoint x: 364, startPoint y: 235, endPoint x: 119, endPoint y: 234, distance: 244.5
click at [119, 234] on div "DBA: Throne Global Gifting Technologies Inc Dashboard Transactions Ledger" at bounding box center [385, 179] width 771 height 359
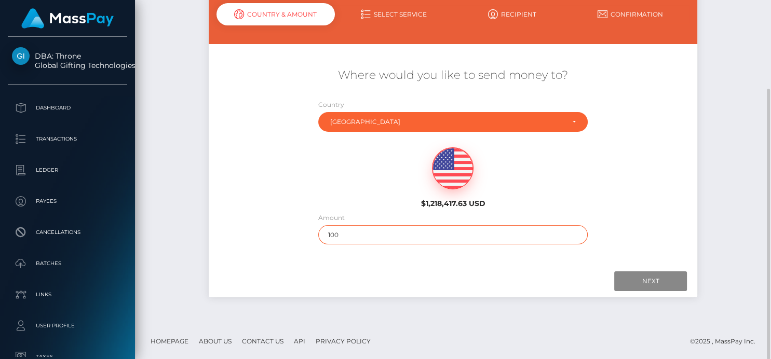
type input "100"
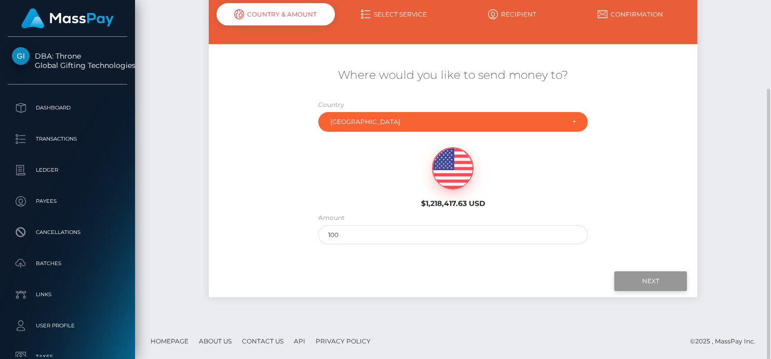
drag, startPoint x: 558, startPoint y: 270, endPoint x: 614, endPoint y: 283, distance: 57.4
click at [558, 270] on div "Next Finish Previous" at bounding box center [453, 281] width 488 height 32
click at [637, 283] on input "Next" at bounding box center [650, 281] width 73 height 20
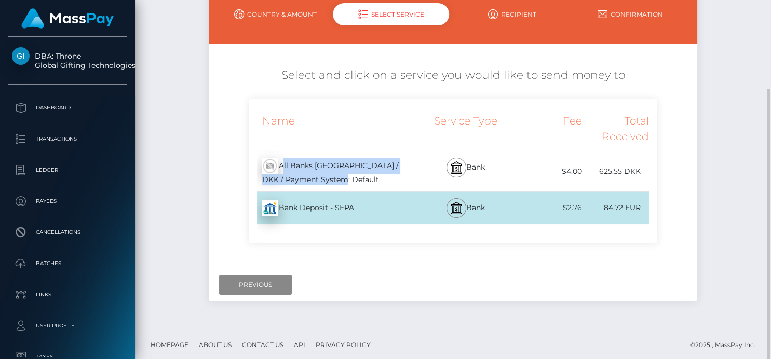
drag, startPoint x: 362, startPoint y: 176, endPoint x: 282, endPoint y: 166, distance: 81.2
click at [282, 166] on div "All Banks [GEOGRAPHIC_DATA] / DKK / Payment System: Default - DKK" at bounding box center [332, 172] width 166 height 40
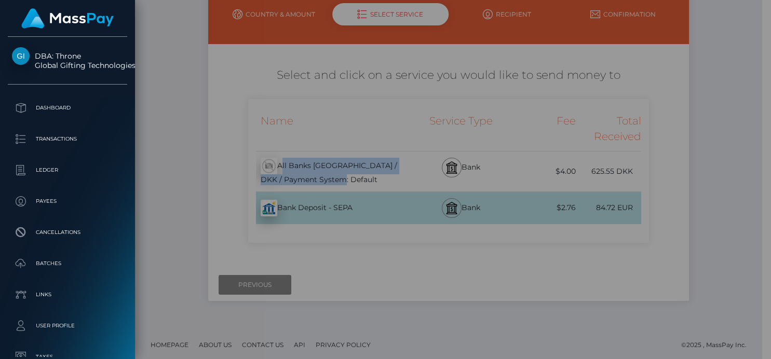
copy div "All Banks [GEOGRAPHIC_DATA] / DKK / Payment System: Default"
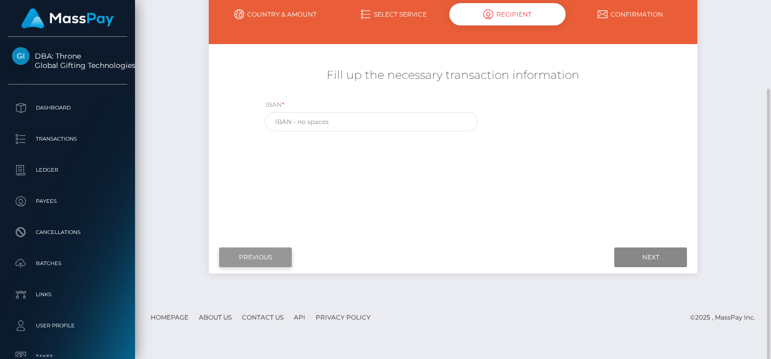
click at [229, 266] on input "Previous" at bounding box center [255, 258] width 73 height 20
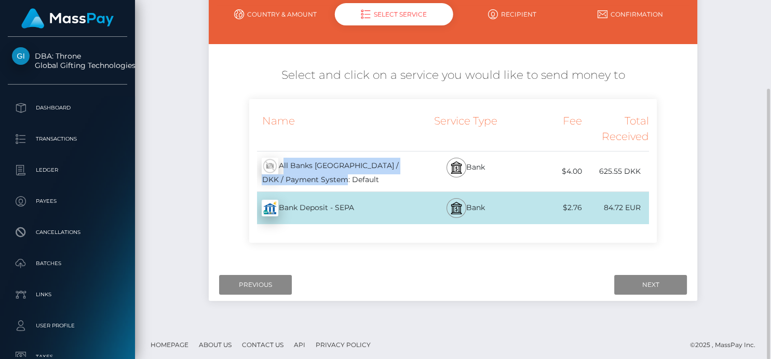
copy div "All Banks [GEOGRAPHIC_DATA] / DKK / Payment System: Default"
drag, startPoint x: 364, startPoint y: 207, endPoint x: 280, endPoint y: 208, distance: 83.6
click at [280, 208] on div "Bank Deposit - SEPA - EUR" at bounding box center [332, 208] width 166 height 29
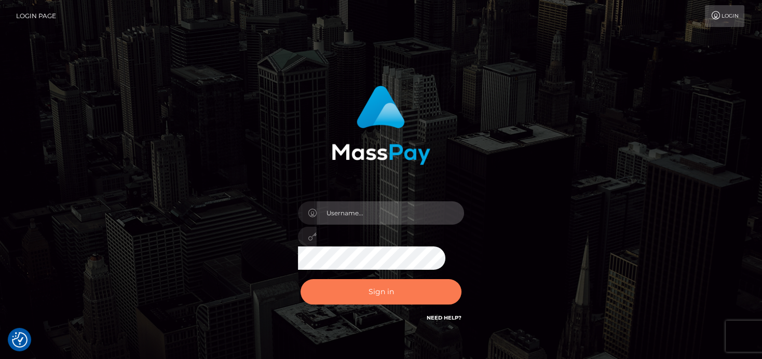
type input "[PERSON_NAME]"
click at [354, 287] on button "Sign in" at bounding box center [381, 291] width 161 height 25
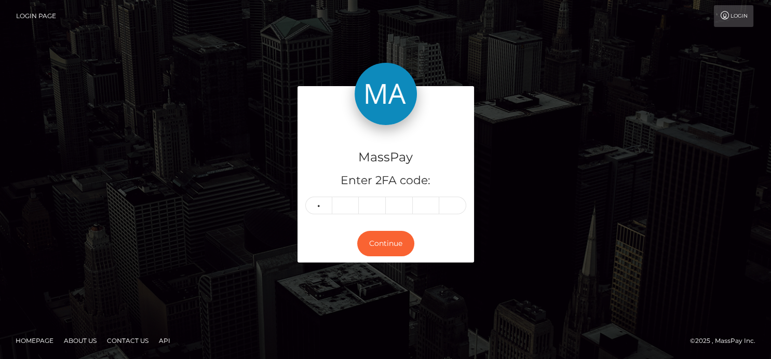
type input "8"
type input "4"
type input "9"
type input "5"
type input "6"
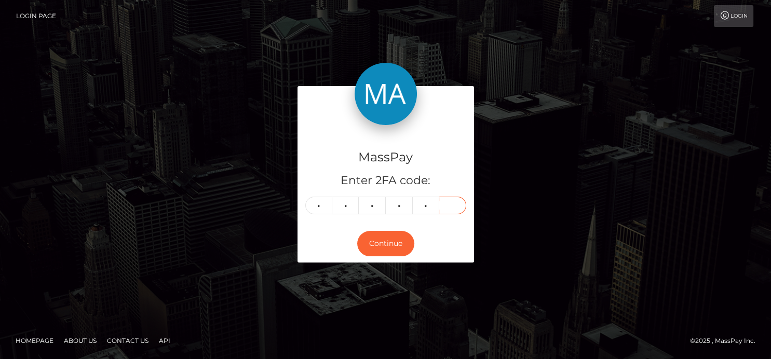
type input "1"
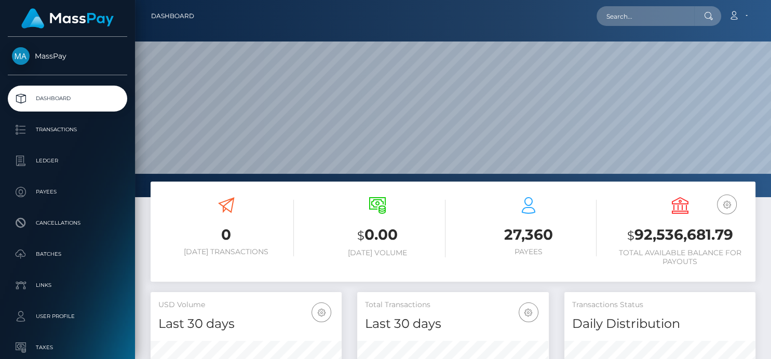
scroll to position [184, 191]
click at [649, 16] on input "text" at bounding box center [645, 16] width 98 height 20
paste input "[EMAIL_ADDRESS][DOMAIN_NAME]"
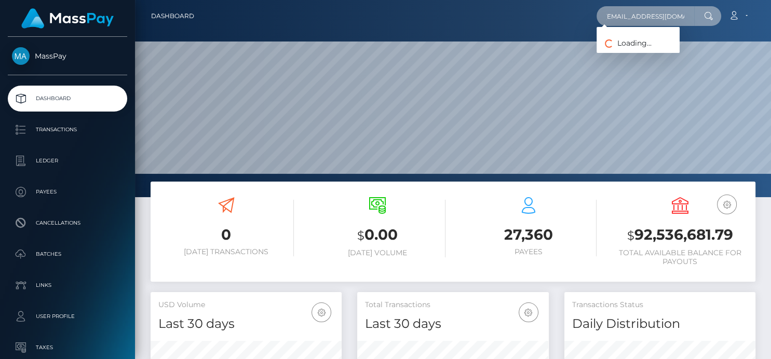
type input "[EMAIL_ADDRESS][DOMAIN_NAME]"
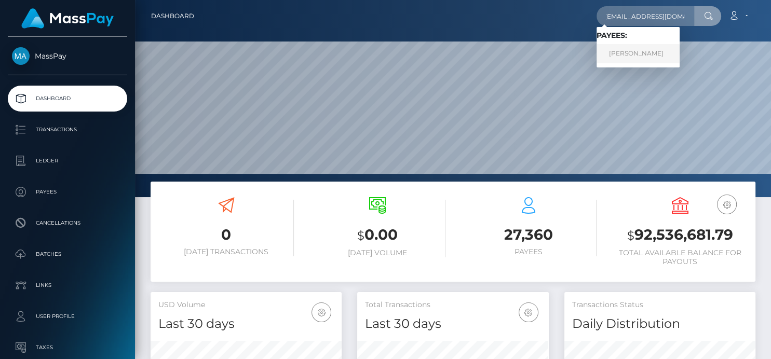
scroll to position [0, 0]
click at [623, 54] on link "[PERSON_NAME]" at bounding box center [637, 53] width 83 height 19
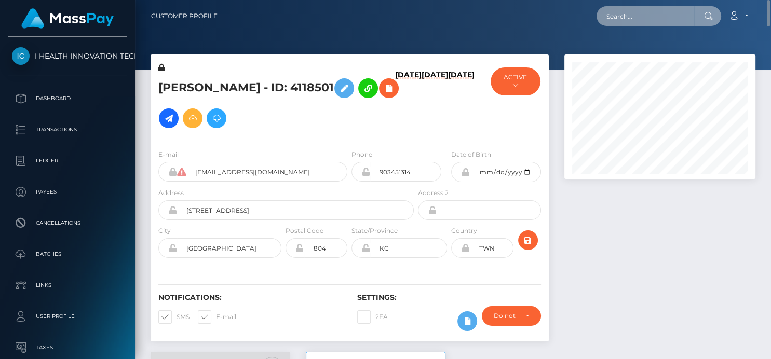
click at [634, 20] on input "text" at bounding box center [645, 16] width 98 height 20
paste input "jusjoeking.reyes@gmail.com"
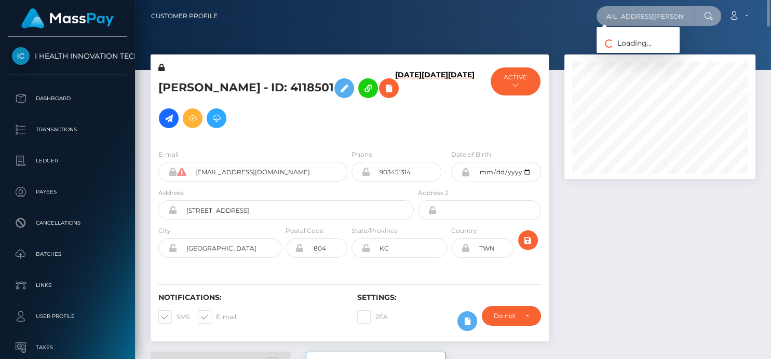
type input "jusjoeking.reyes@gmail.com"
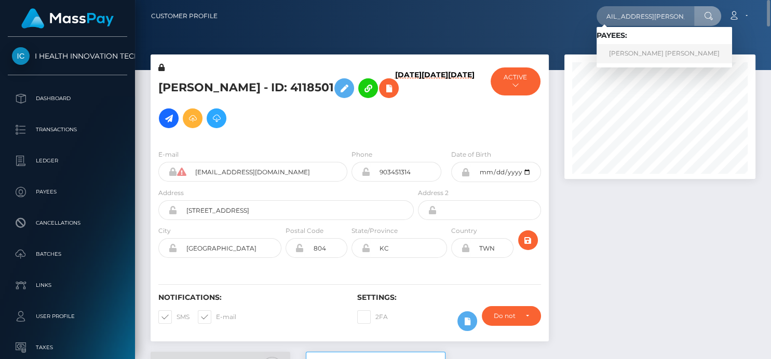
scroll to position [0, 0]
click at [624, 51] on link "JOSEPH RAY REYES" at bounding box center [663, 53] width 135 height 19
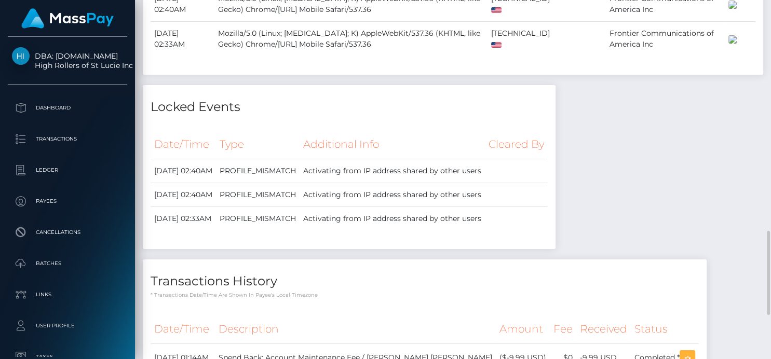
scroll to position [1171, 0]
